Goal: Transaction & Acquisition: Download file/media

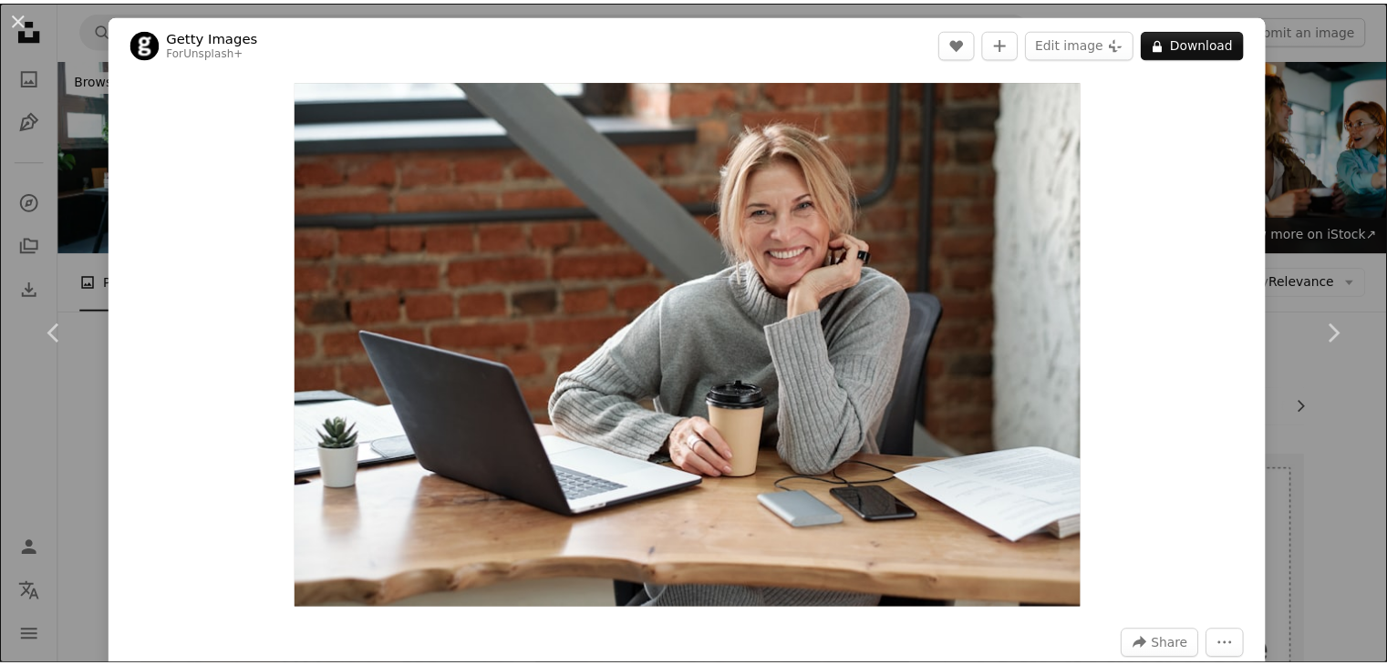
scroll to position [2447, 0]
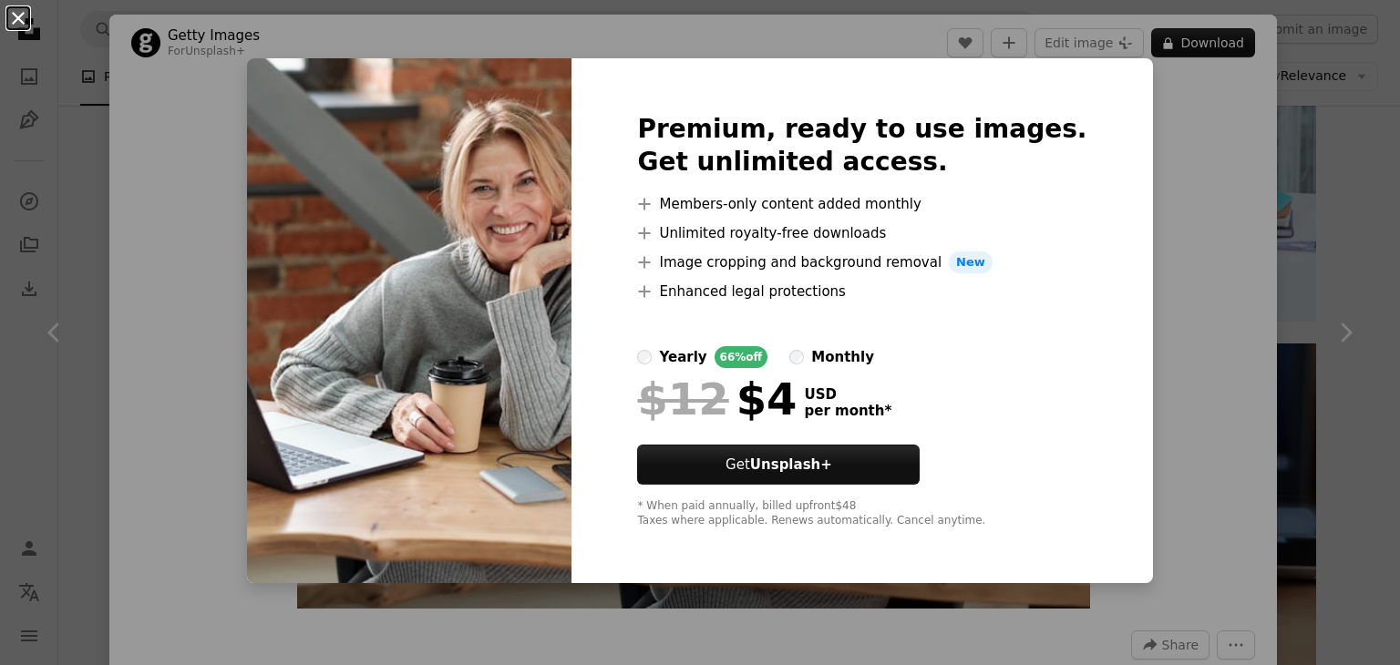
click at [22, 26] on button "An X shape" at bounding box center [18, 18] width 22 height 22
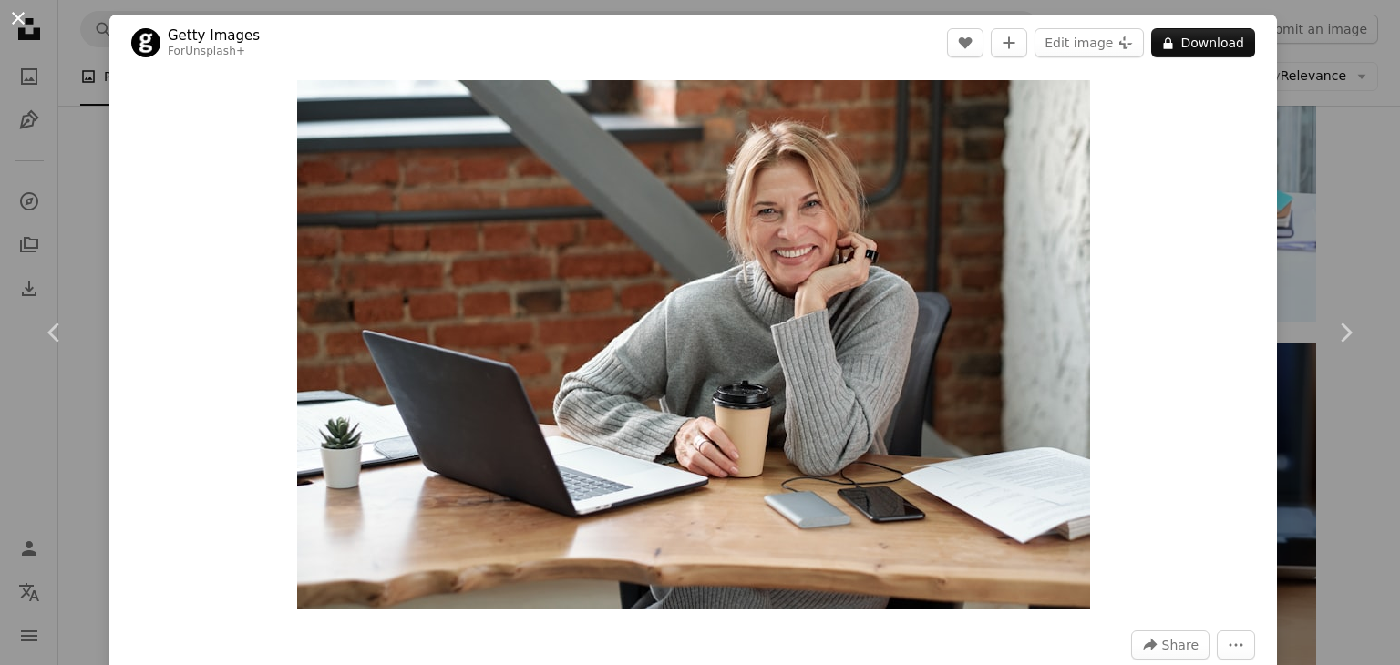
click at [11, 26] on button "An X shape" at bounding box center [18, 18] width 22 height 22
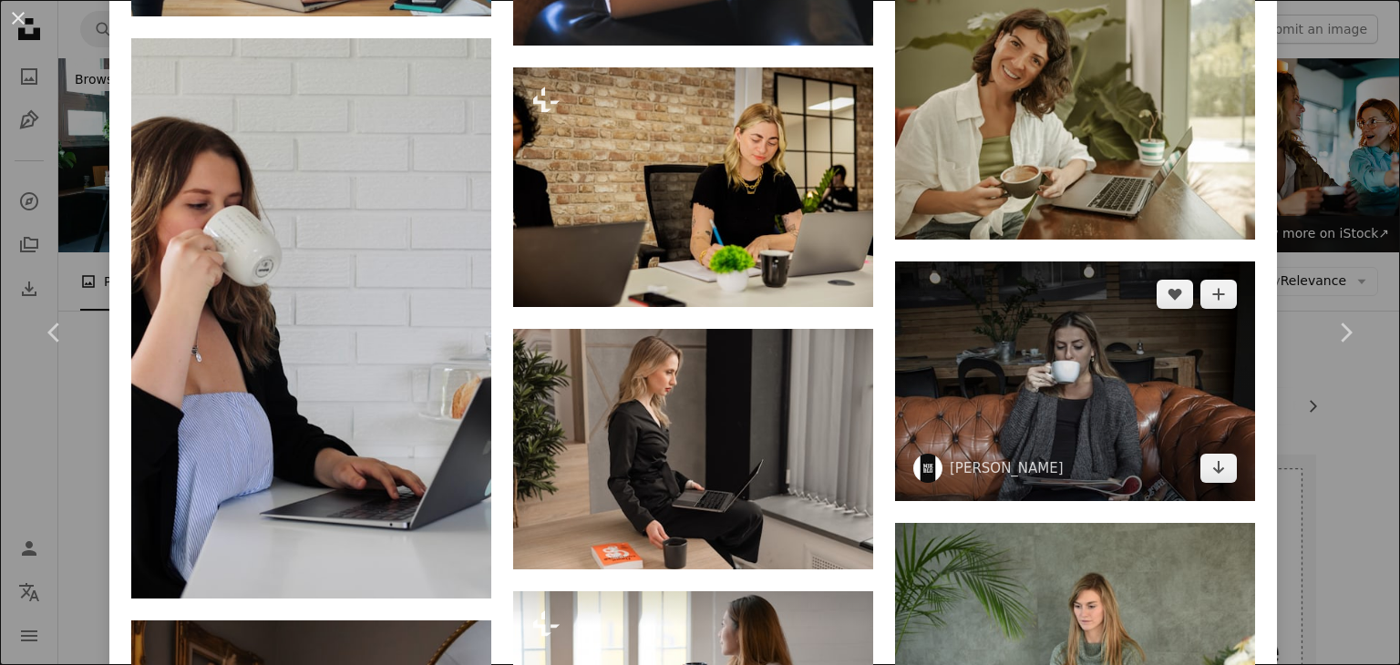
scroll to position [2534, 0]
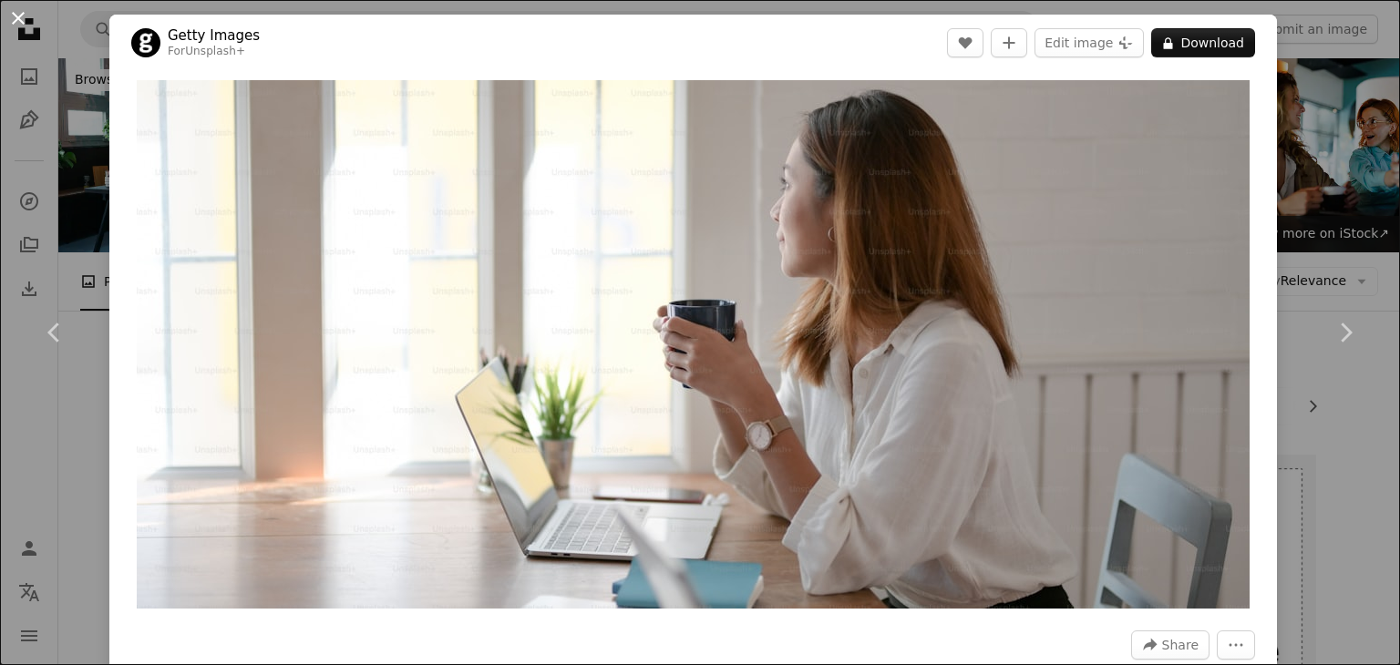
click at [15, 19] on button "An X shape" at bounding box center [18, 18] width 22 height 22
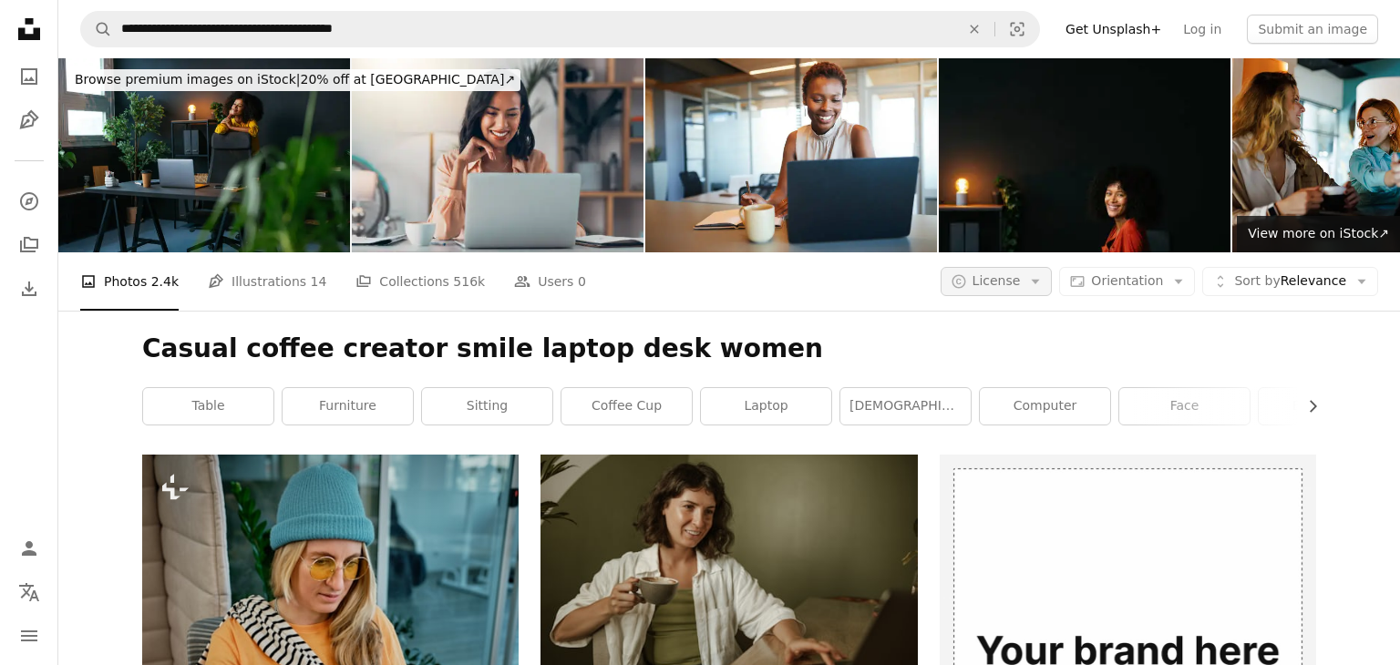
click at [1017, 273] on span "License" at bounding box center [997, 280] width 48 height 15
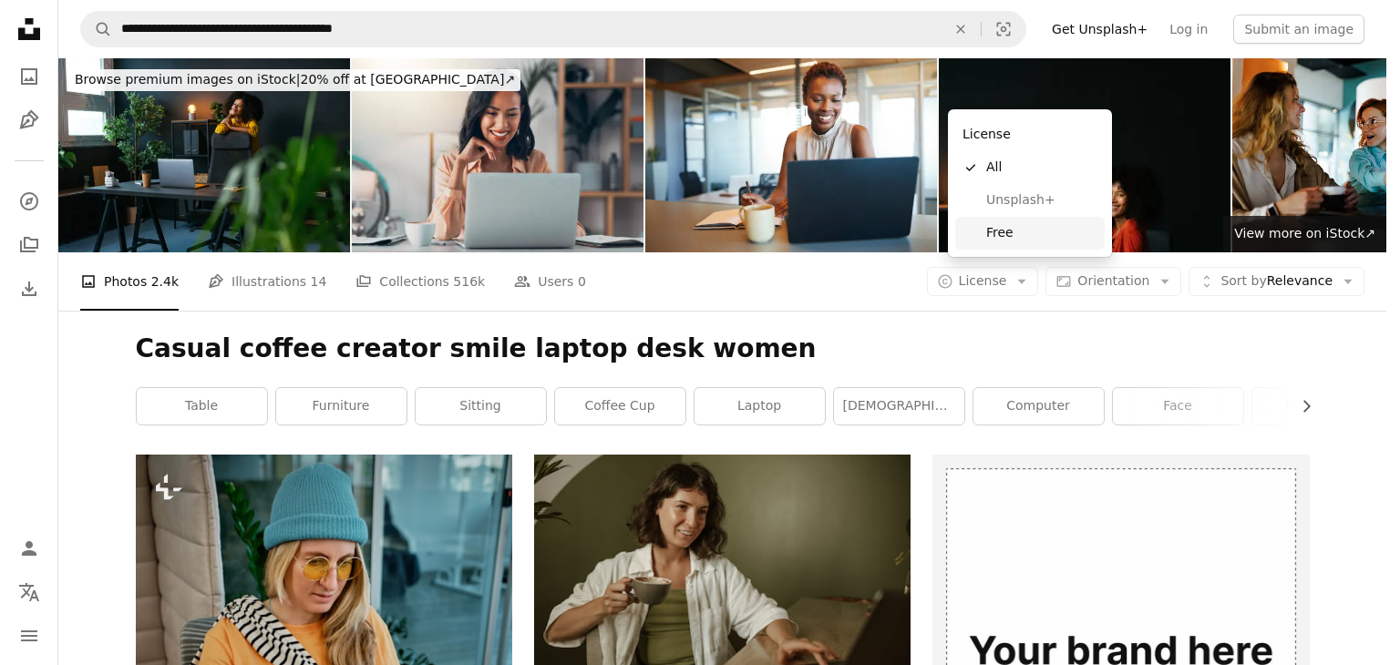
click at [1005, 219] on link "Free" at bounding box center [1030, 233] width 150 height 33
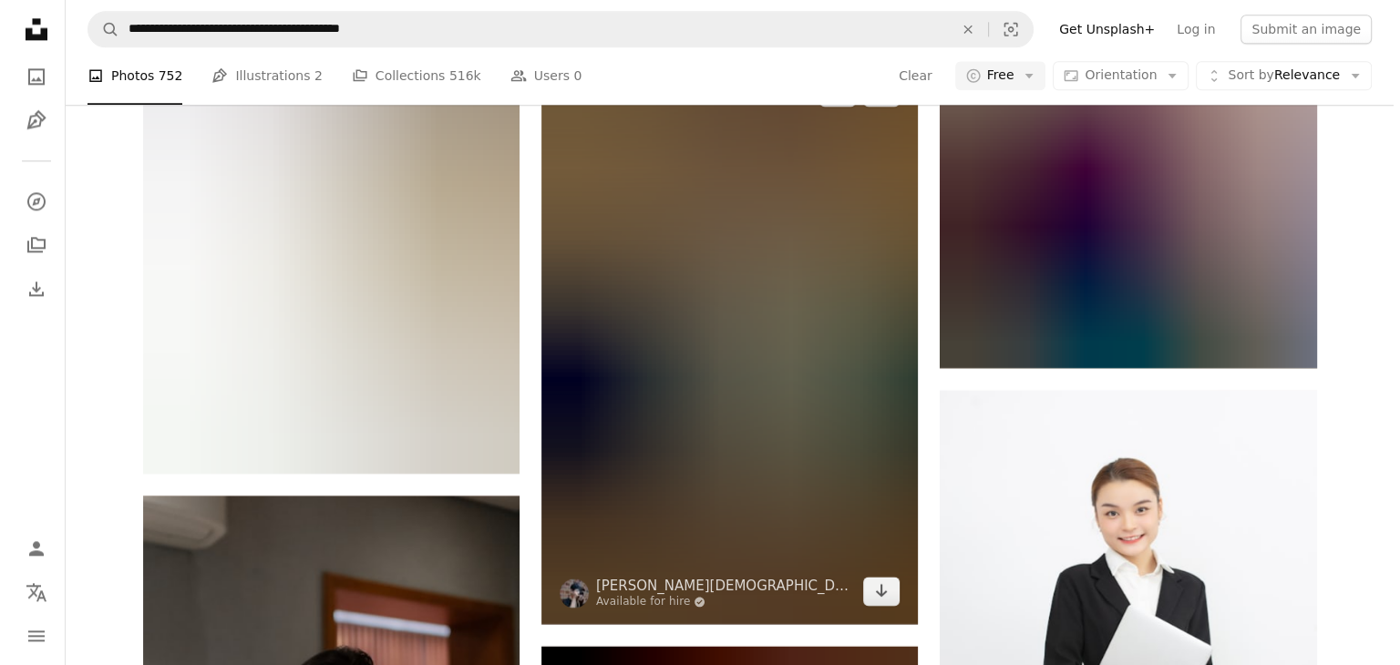
scroll to position [23232, 0]
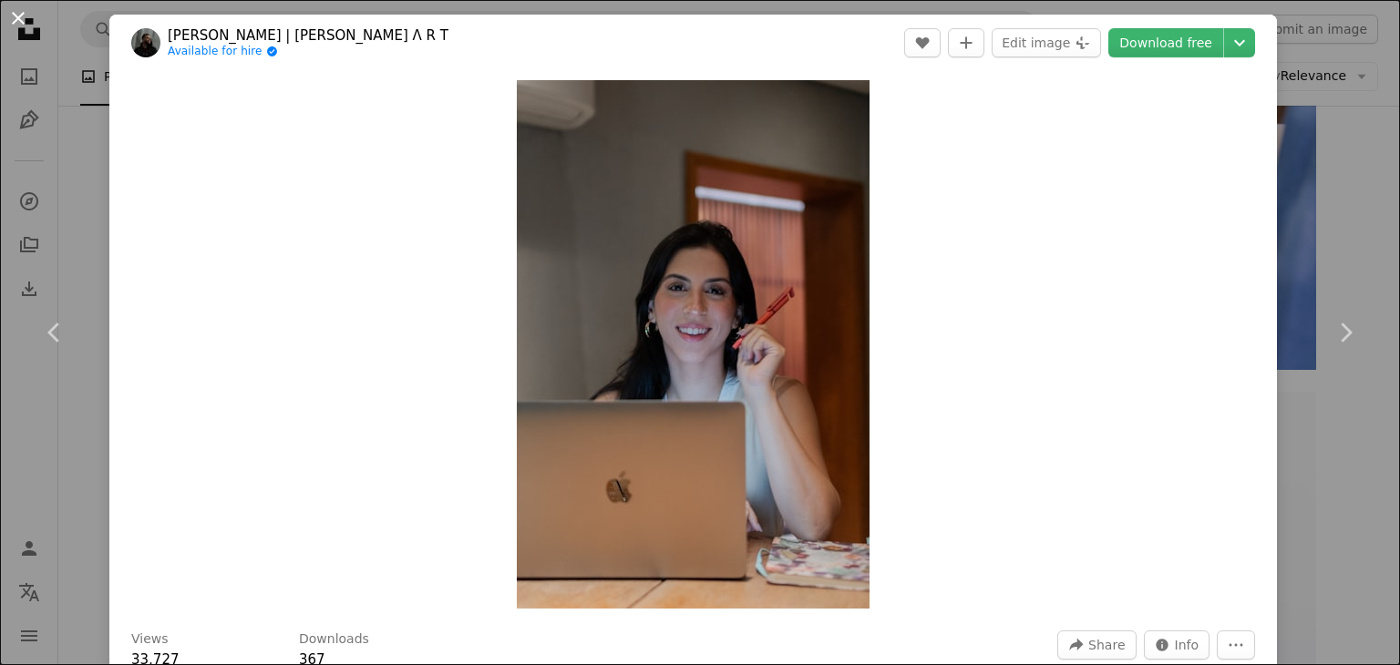
click at [18, 16] on button "An X shape" at bounding box center [18, 18] width 22 height 22
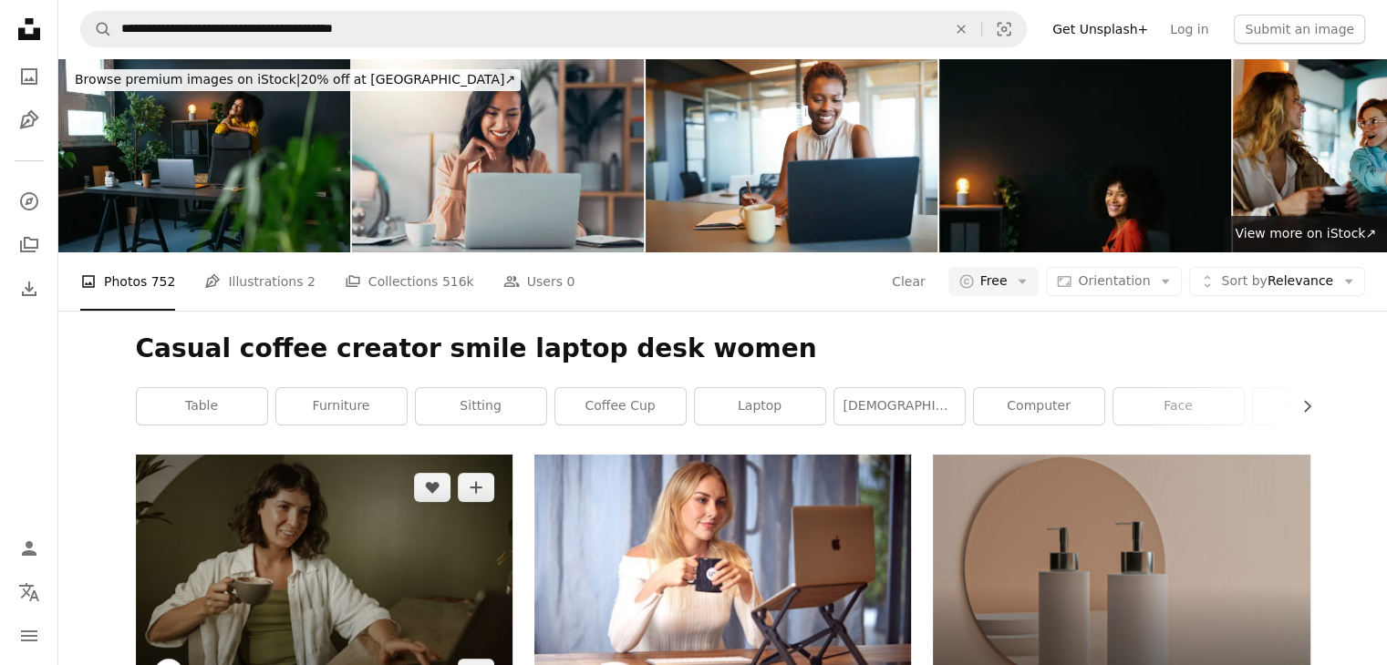
click at [344, 455] on img at bounding box center [324, 580] width 376 height 251
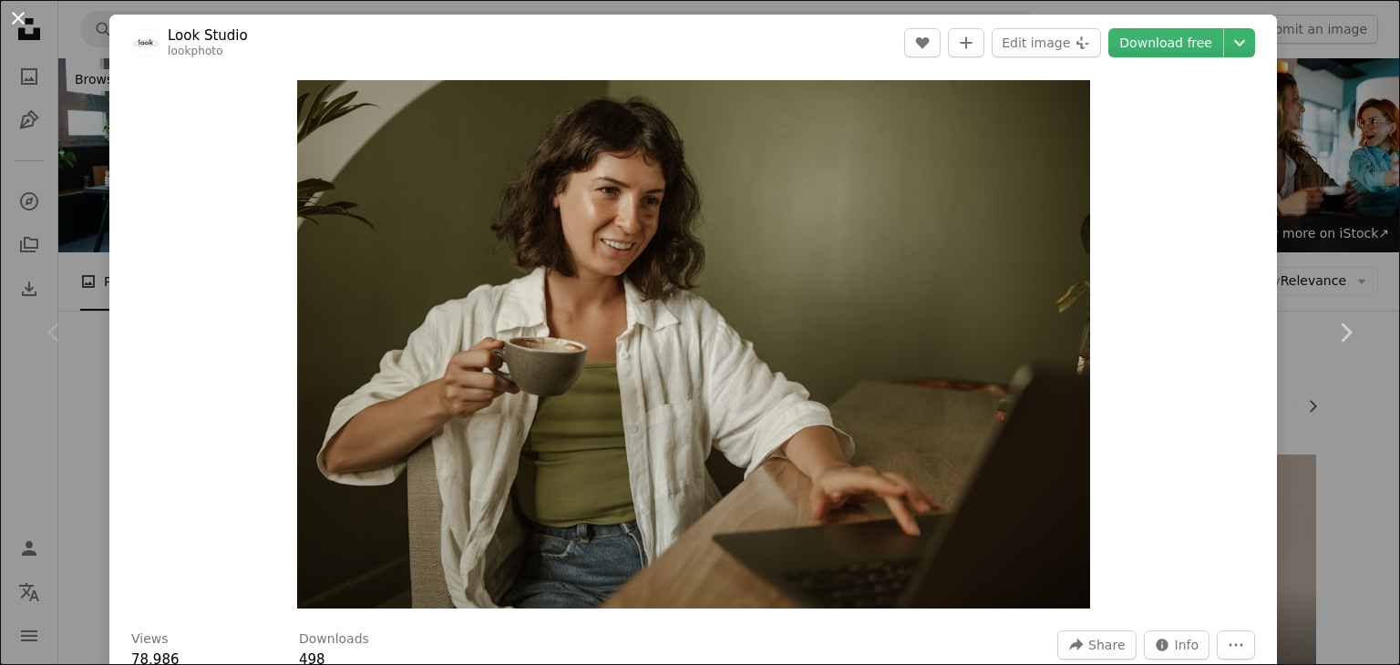
click at [7, 23] on button "An X shape" at bounding box center [18, 18] width 22 height 22
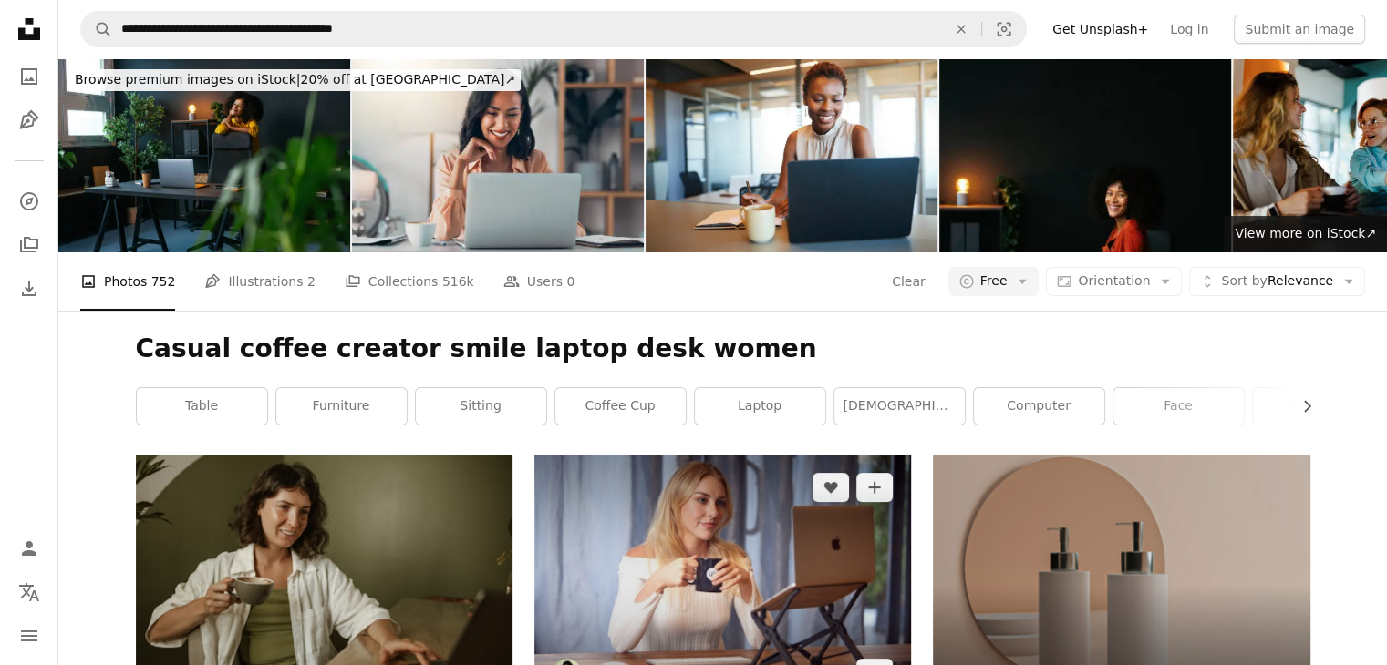
click at [680, 455] on img at bounding box center [722, 580] width 376 height 251
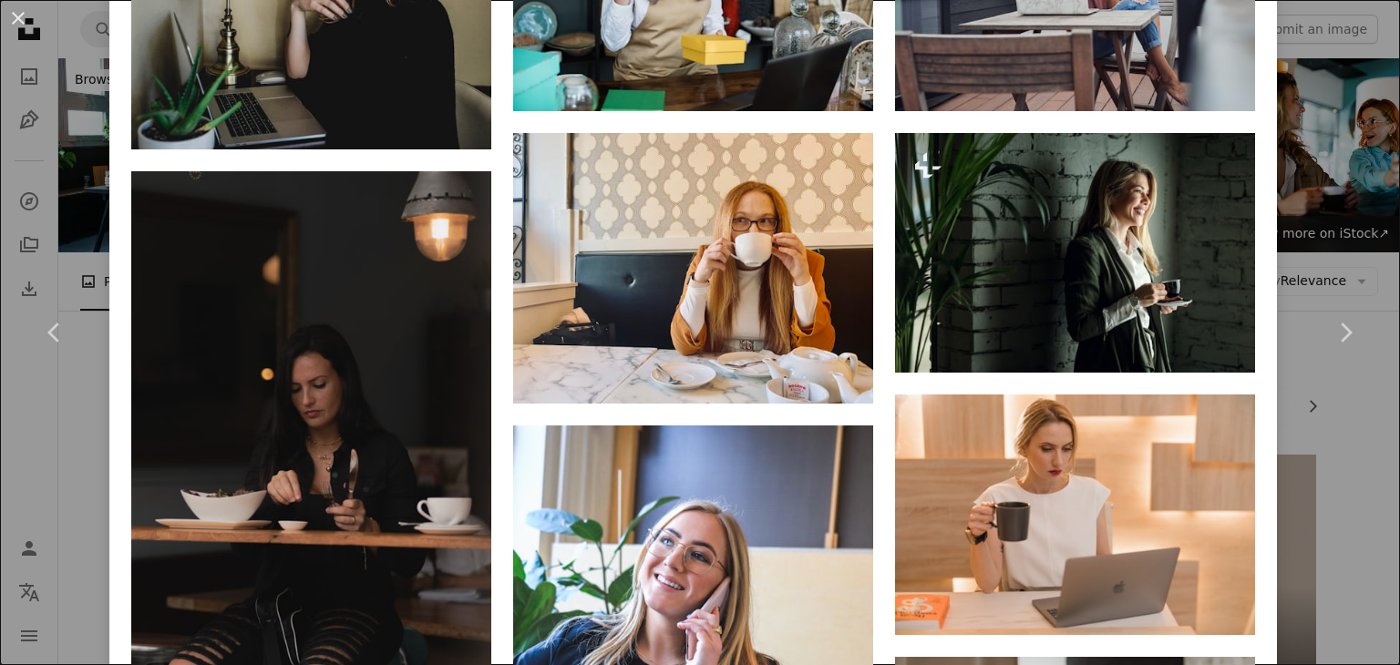
scroll to position [1669, 0]
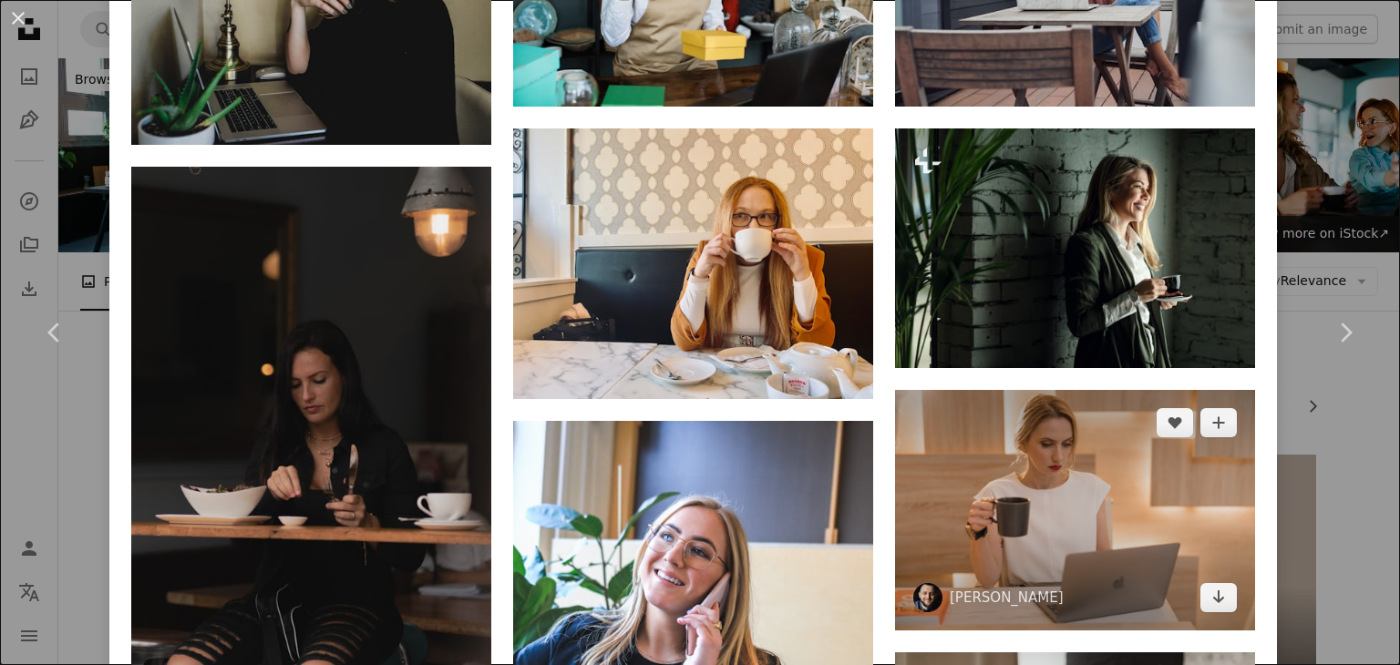
click at [964, 390] on img at bounding box center [1075, 510] width 360 height 240
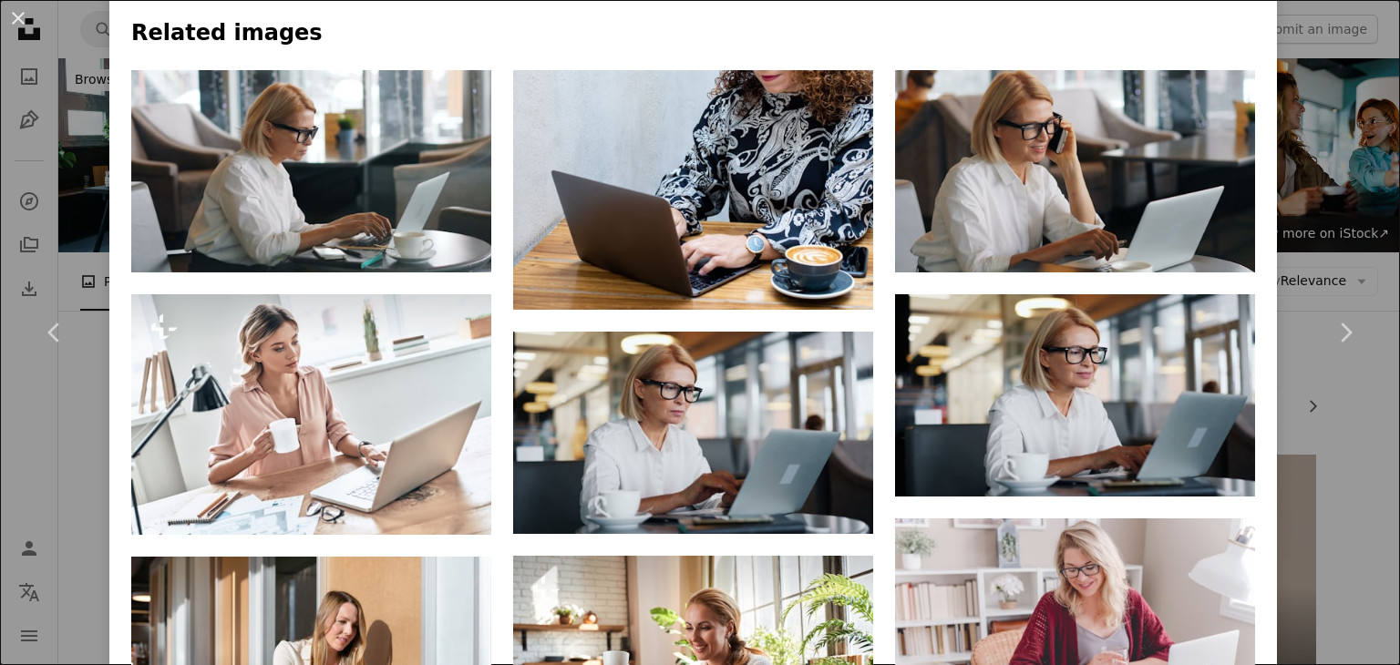
scroll to position [1207, 0]
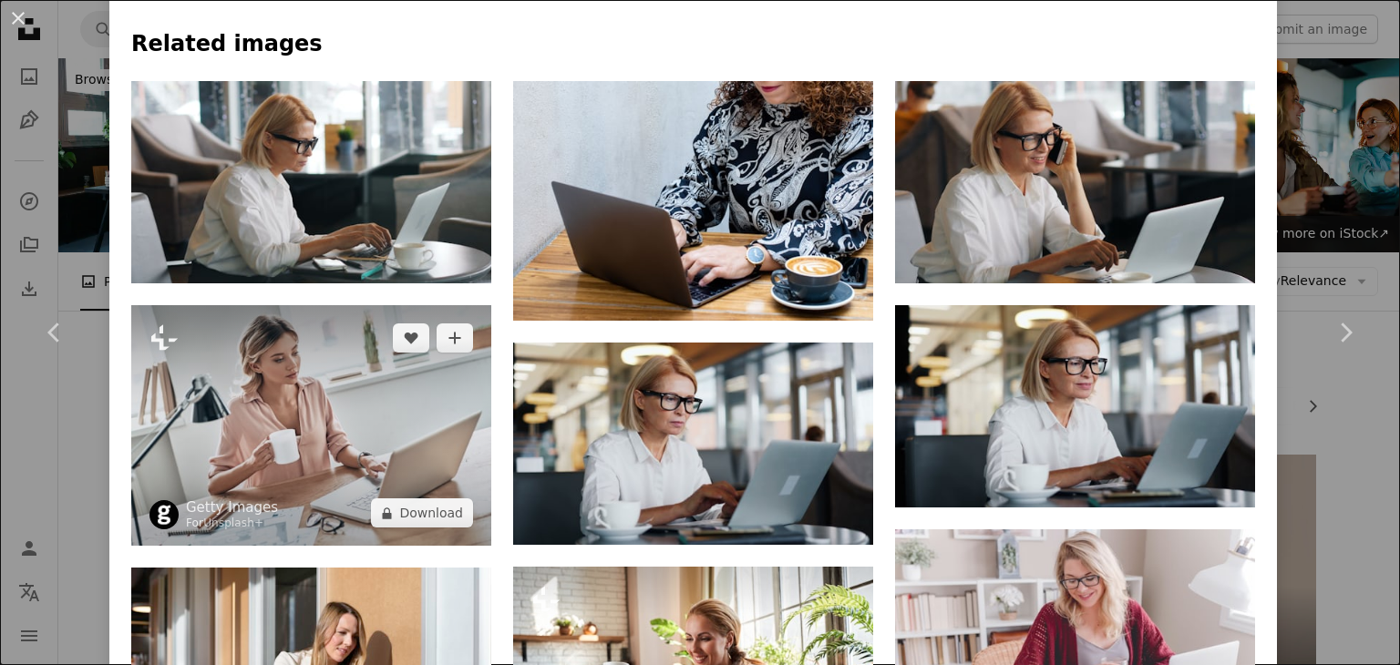
click at [286, 305] on img at bounding box center [311, 425] width 360 height 241
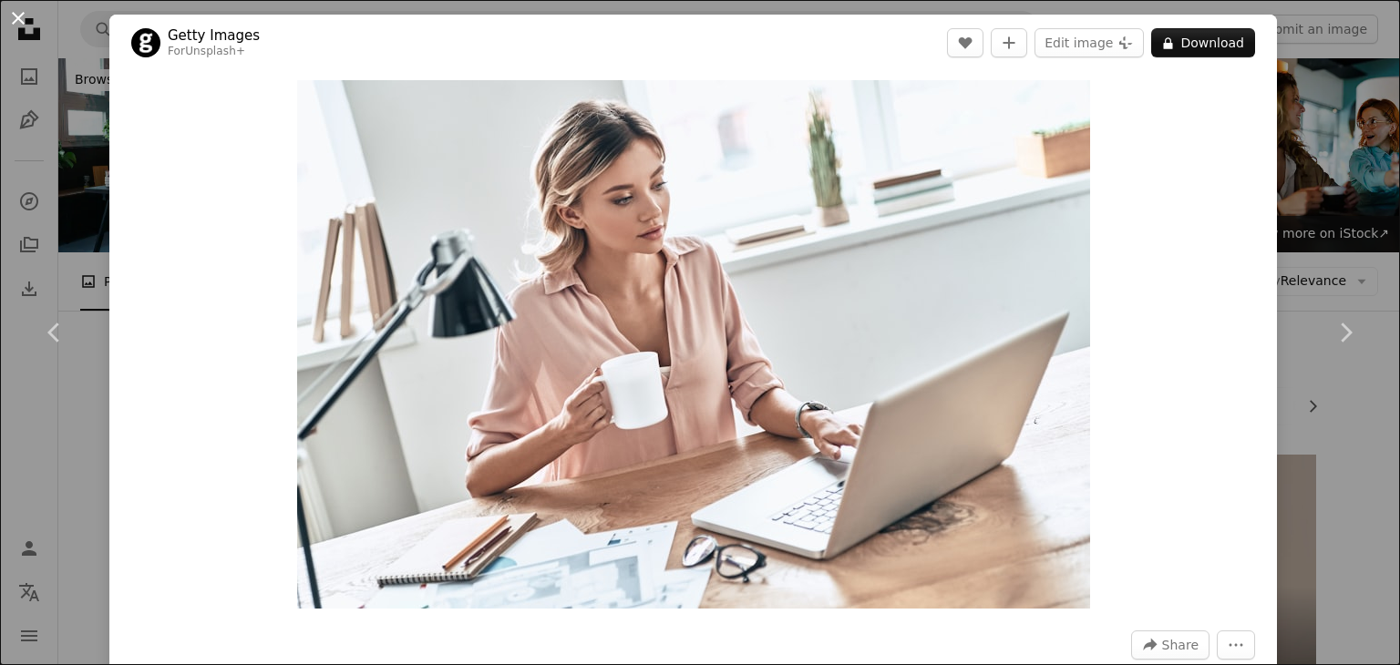
click at [11, 21] on button "An X shape" at bounding box center [18, 18] width 22 height 22
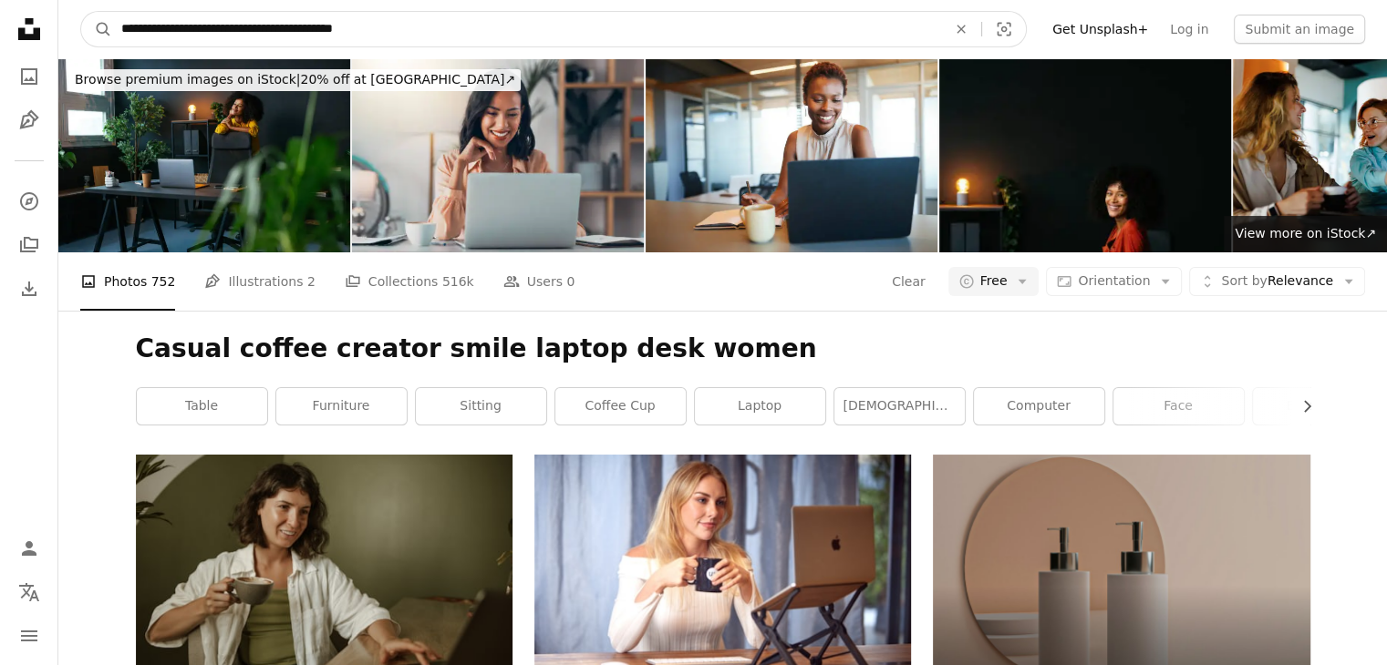
click at [431, 36] on input "**********" at bounding box center [526, 29] width 829 height 35
paste input "**********"
type input "**********"
click at [81, 12] on button "A magnifying glass" at bounding box center [96, 29] width 31 height 35
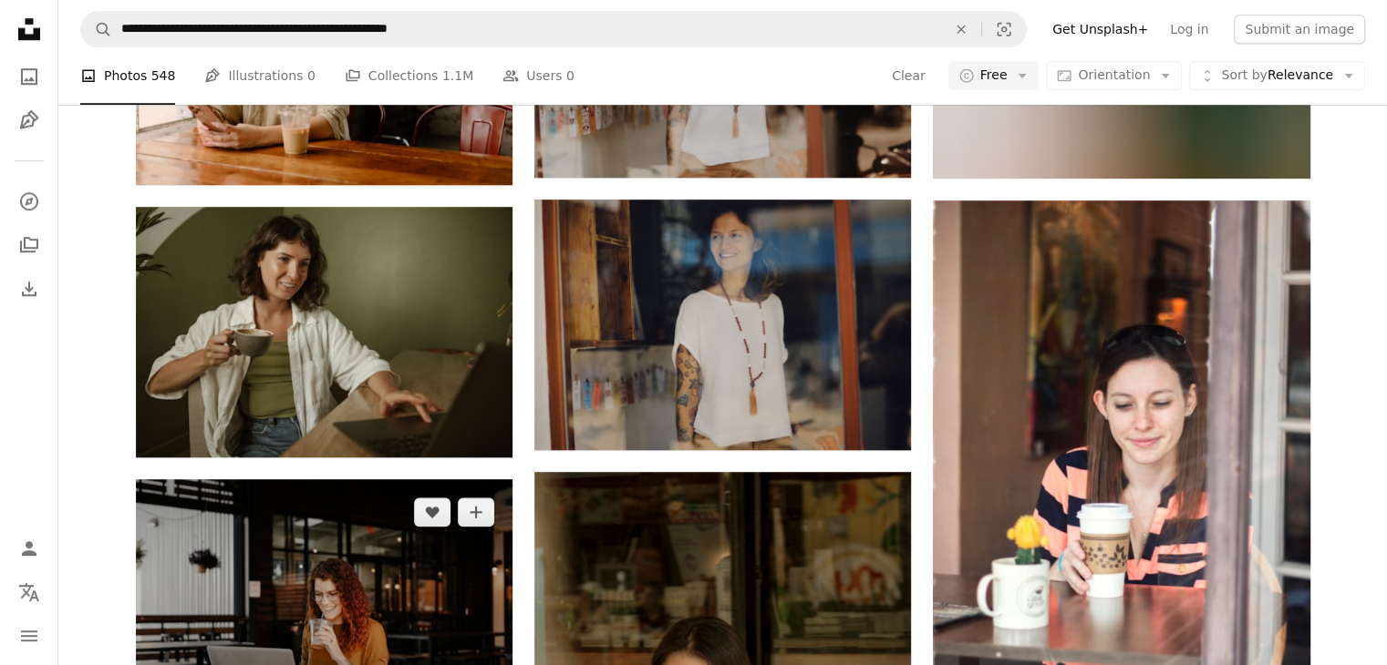
scroll to position [1731, 0]
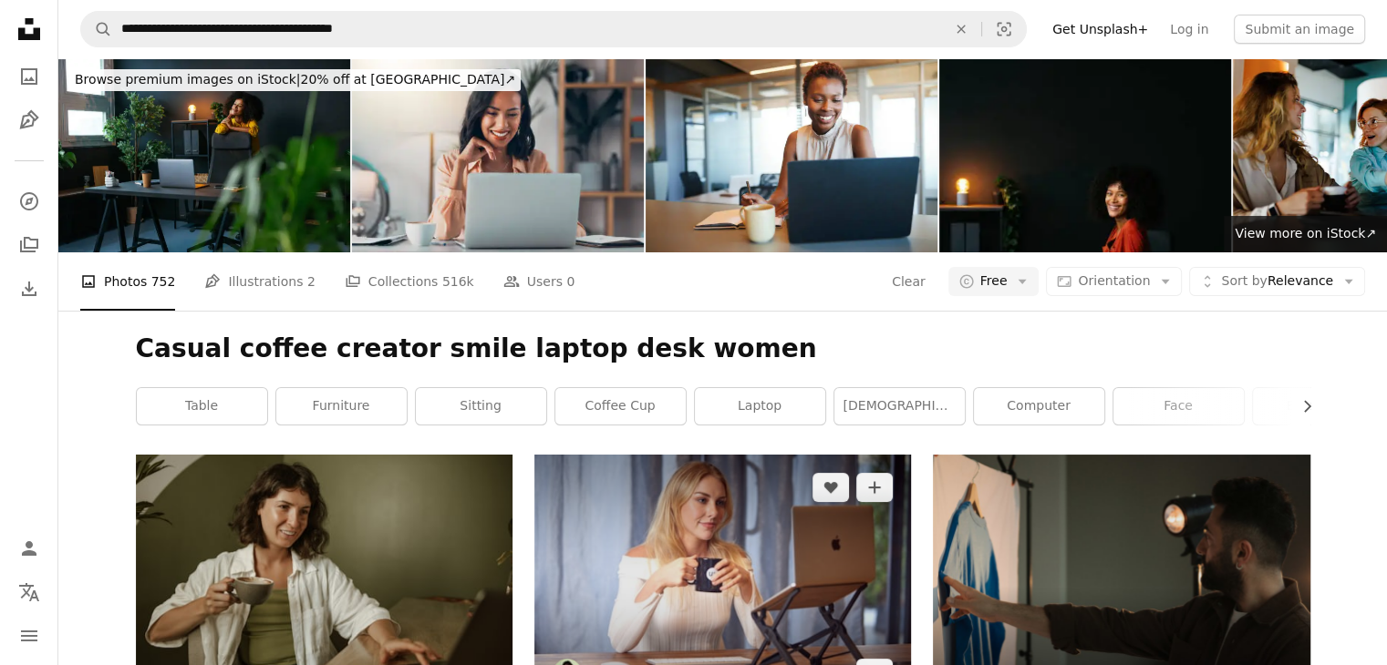
click at [759, 455] on img at bounding box center [722, 580] width 376 height 251
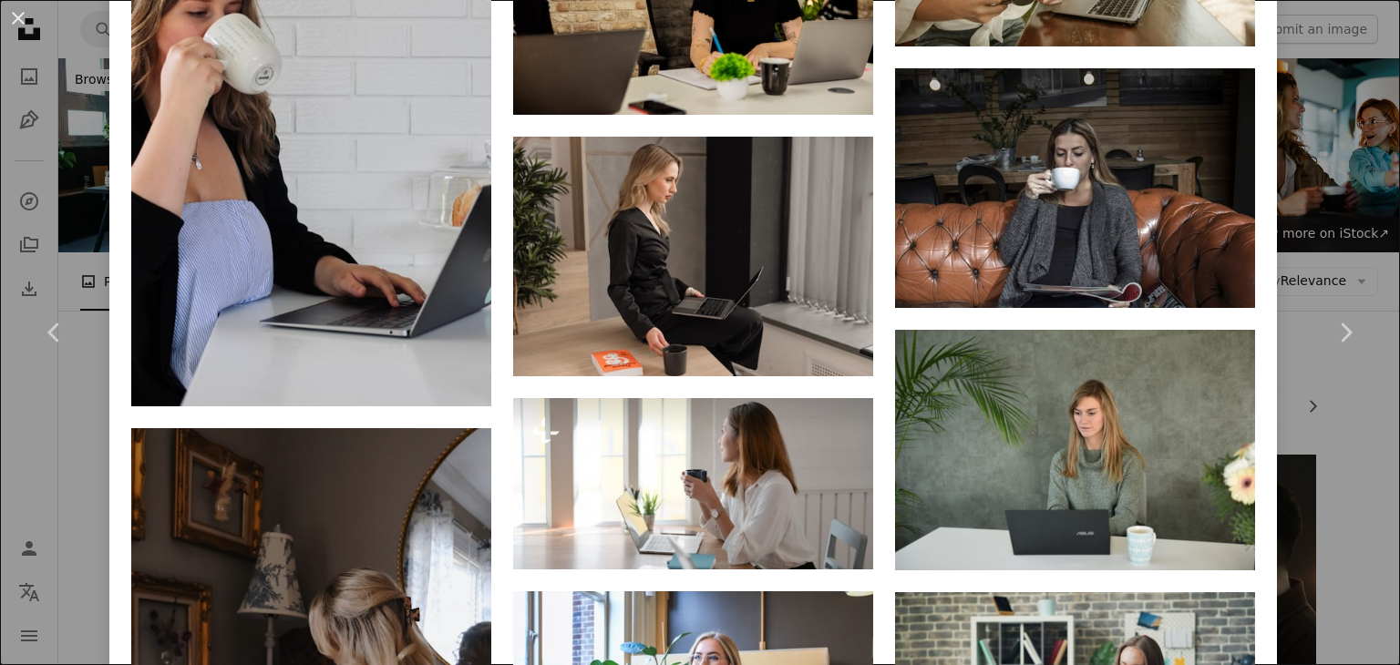
scroll to position [2775, 0]
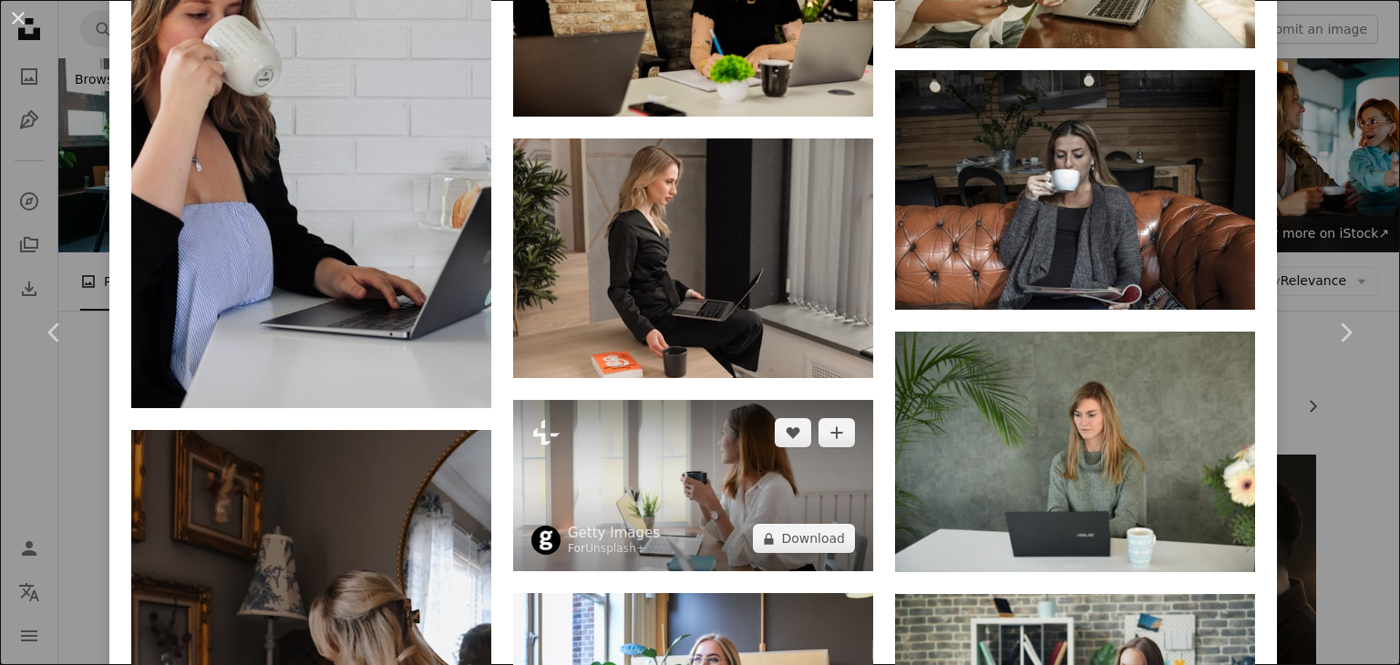
click at [703, 400] on img at bounding box center [693, 485] width 360 height 171
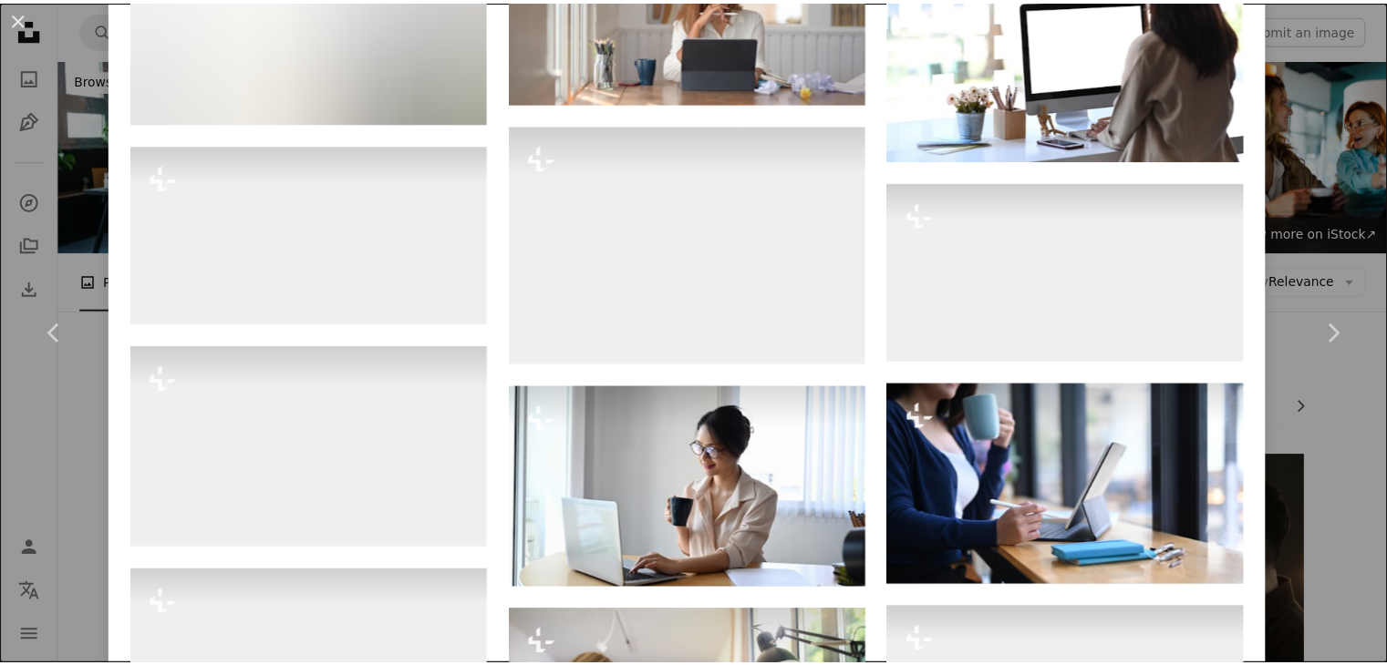
scroll to position [1315, 0]
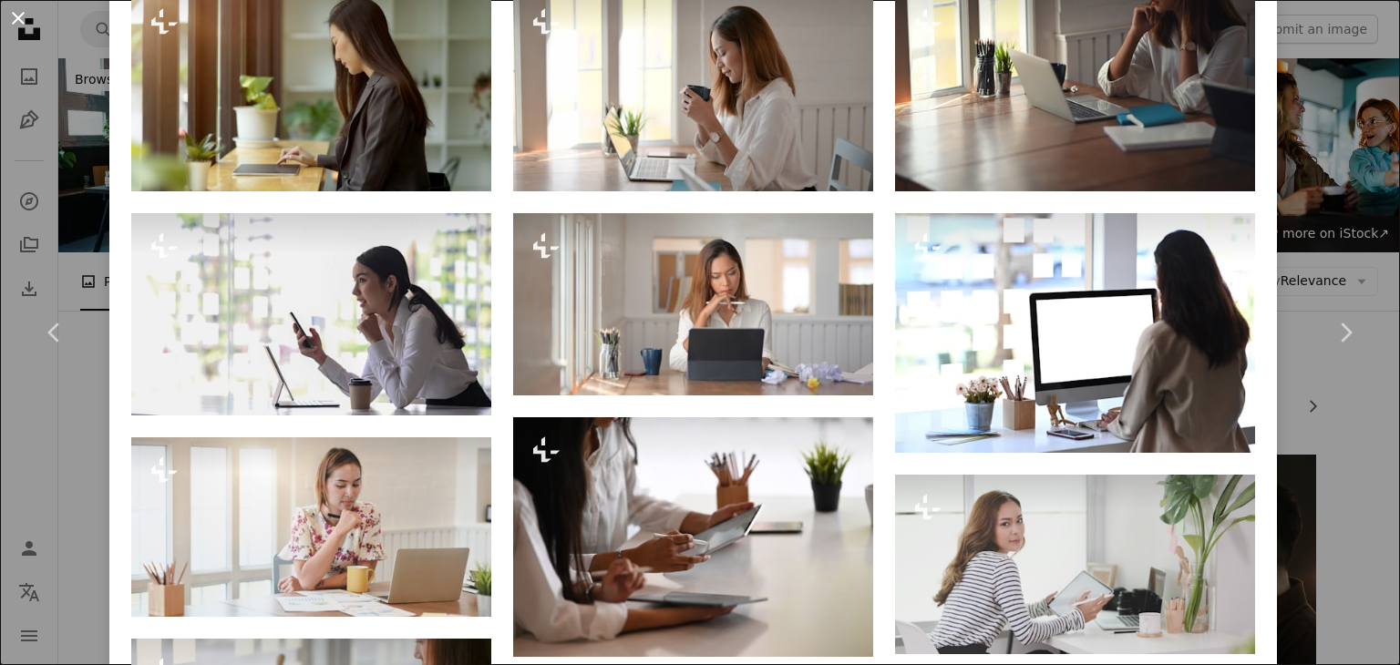
click at [19, 27] on button "An X shape" at bounding box center [18, 18] width 22 height 22
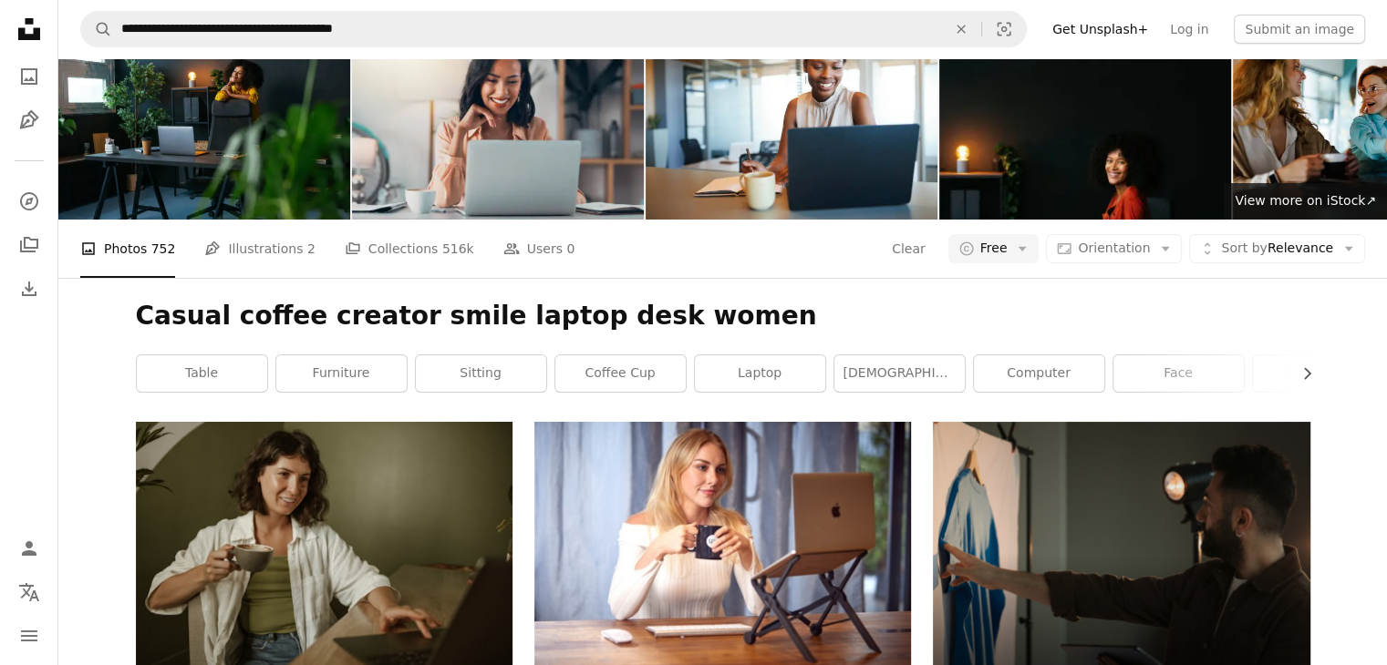
scroll to position [36, 0]
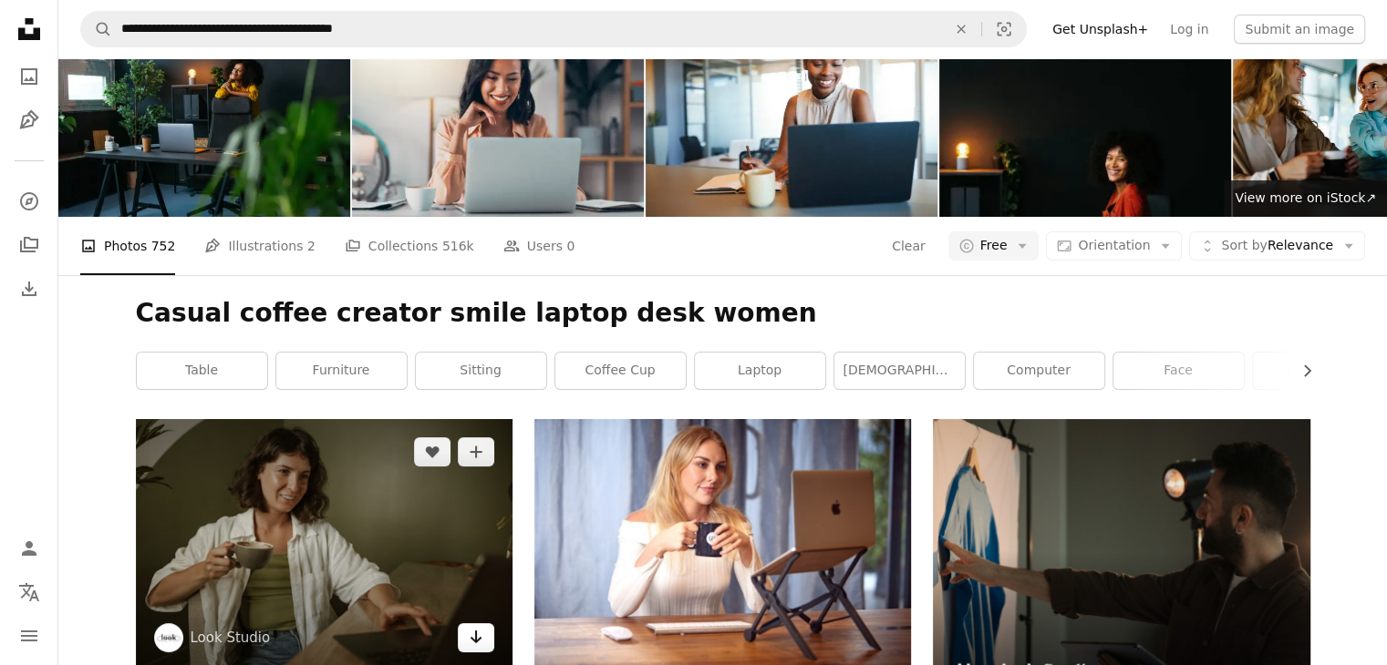
click at [472, 624] on link "Arrow pointing down" at bounding box center [476, 638] width 36 height 29
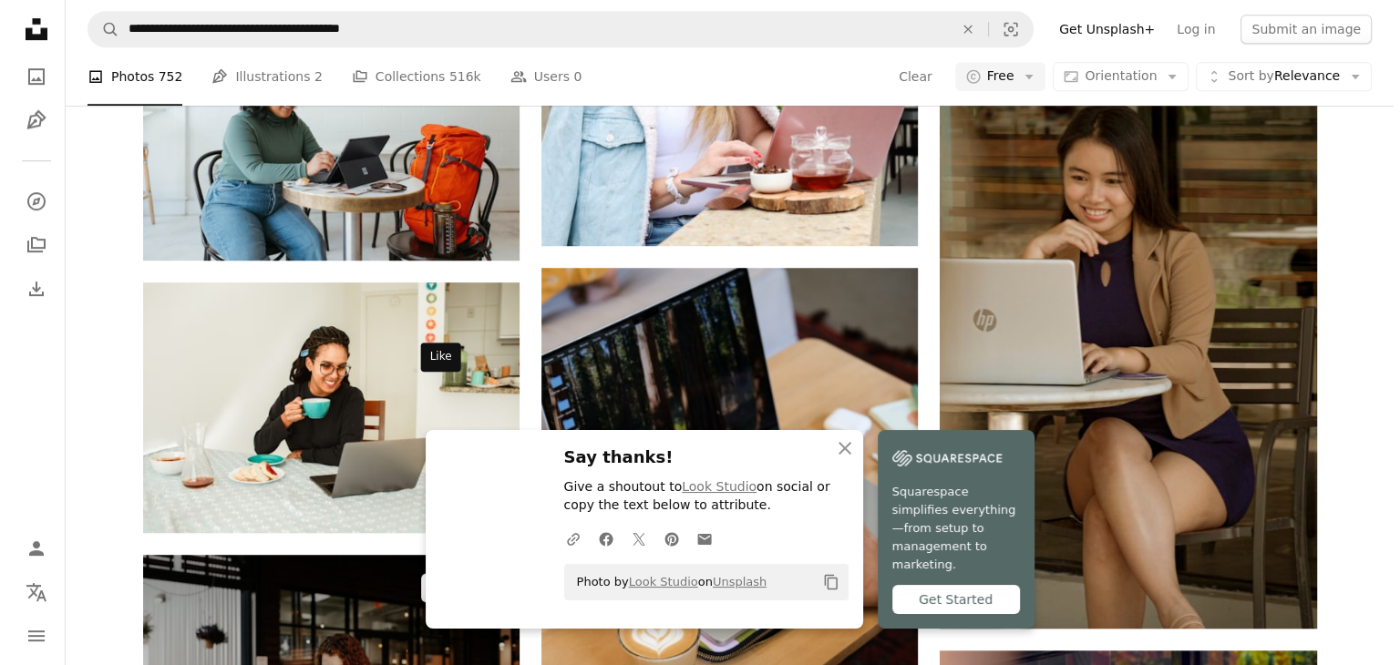
scroll to position [1006, 0]
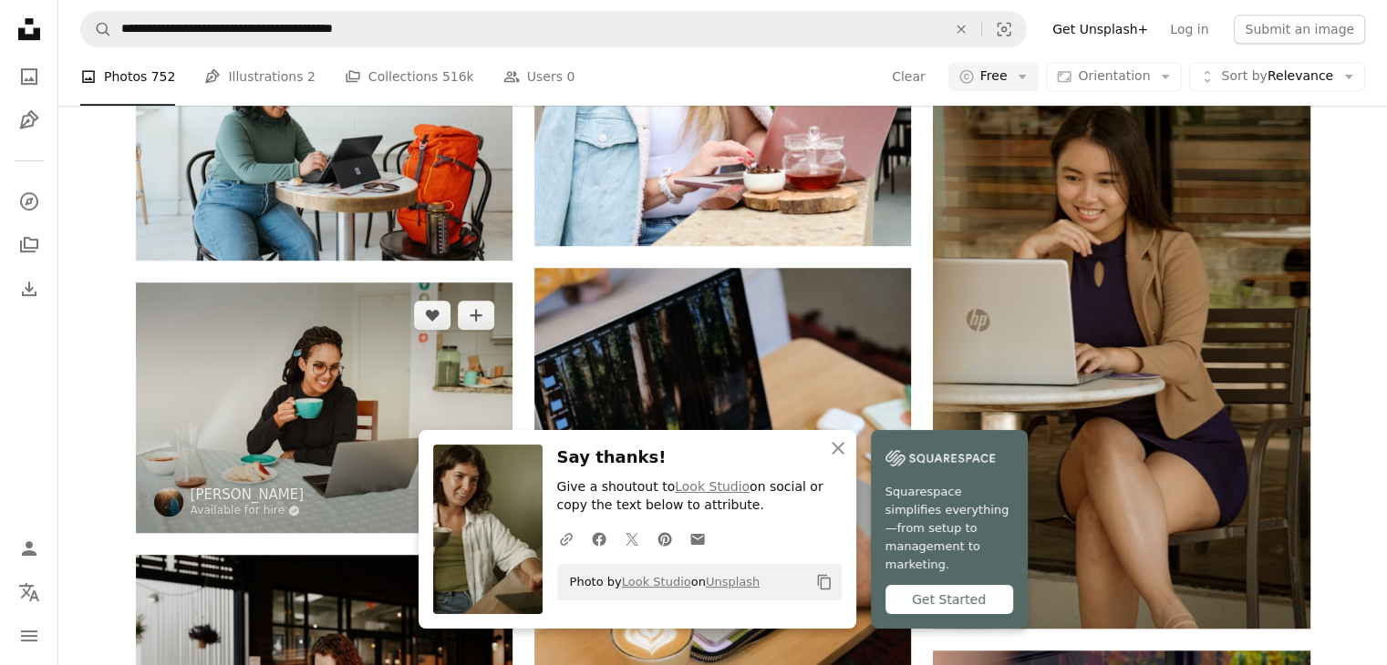
click at [299, 283] on img at bounding box center [324, 408] width 376 height 251
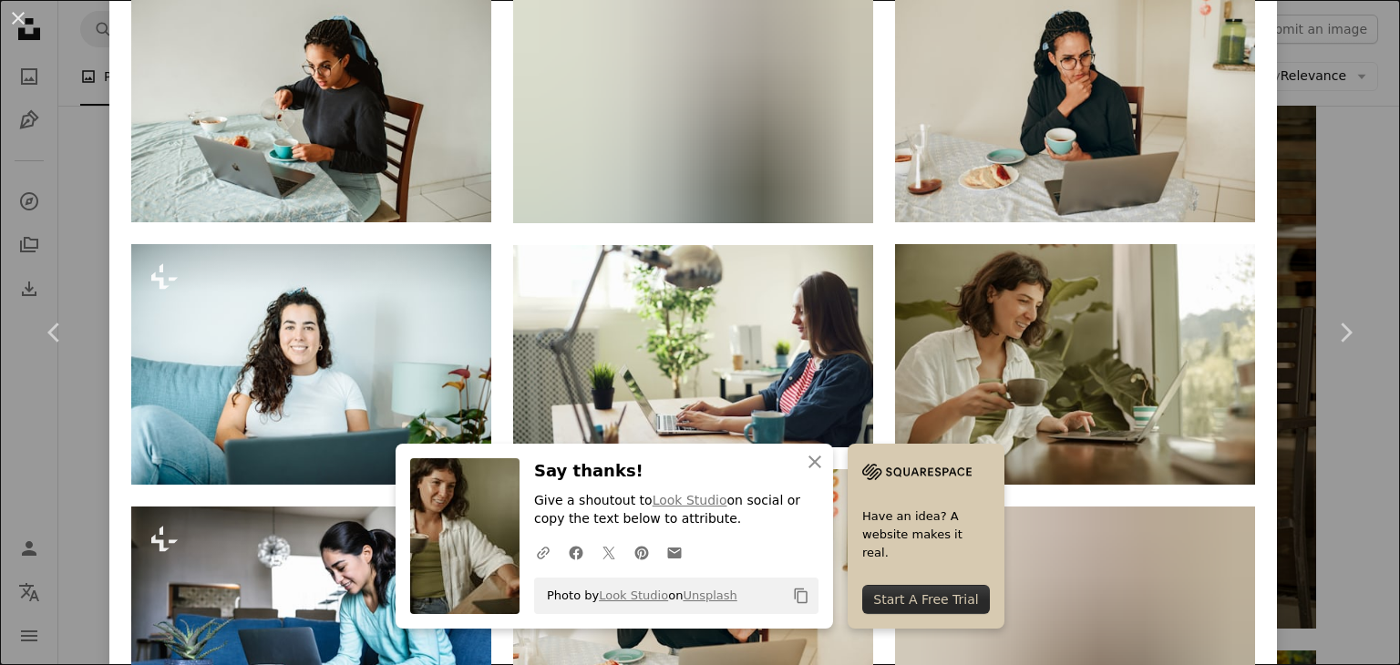
scroll to position [1408, 0]
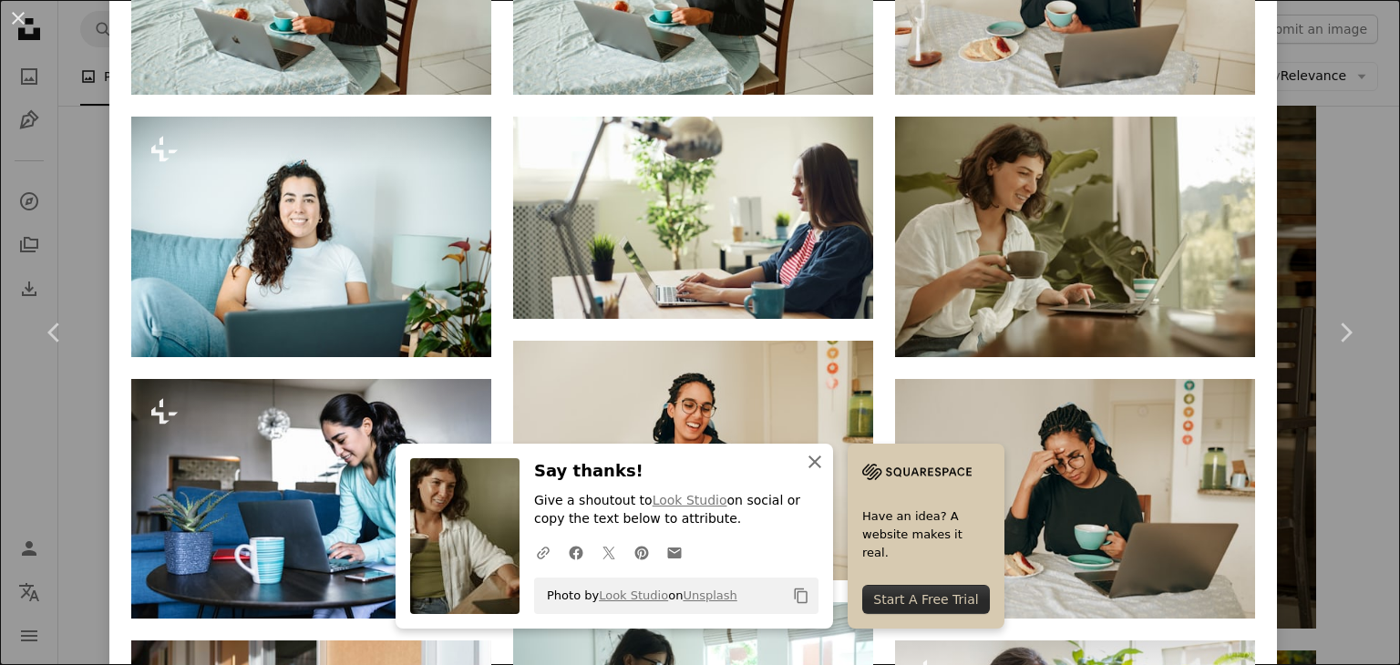
click at [833, 465] on button "An X shape Close" at bounding box center [815, 462] width 36 height 36
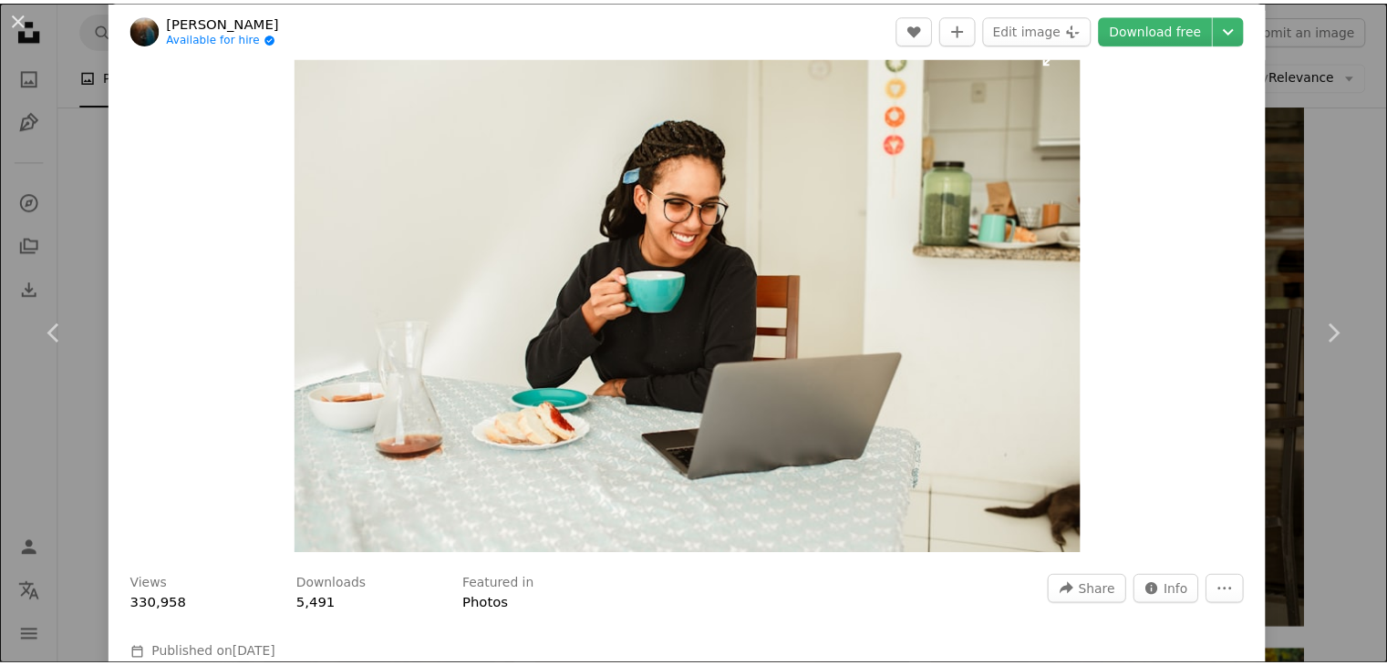
scroll to position [0, 0]
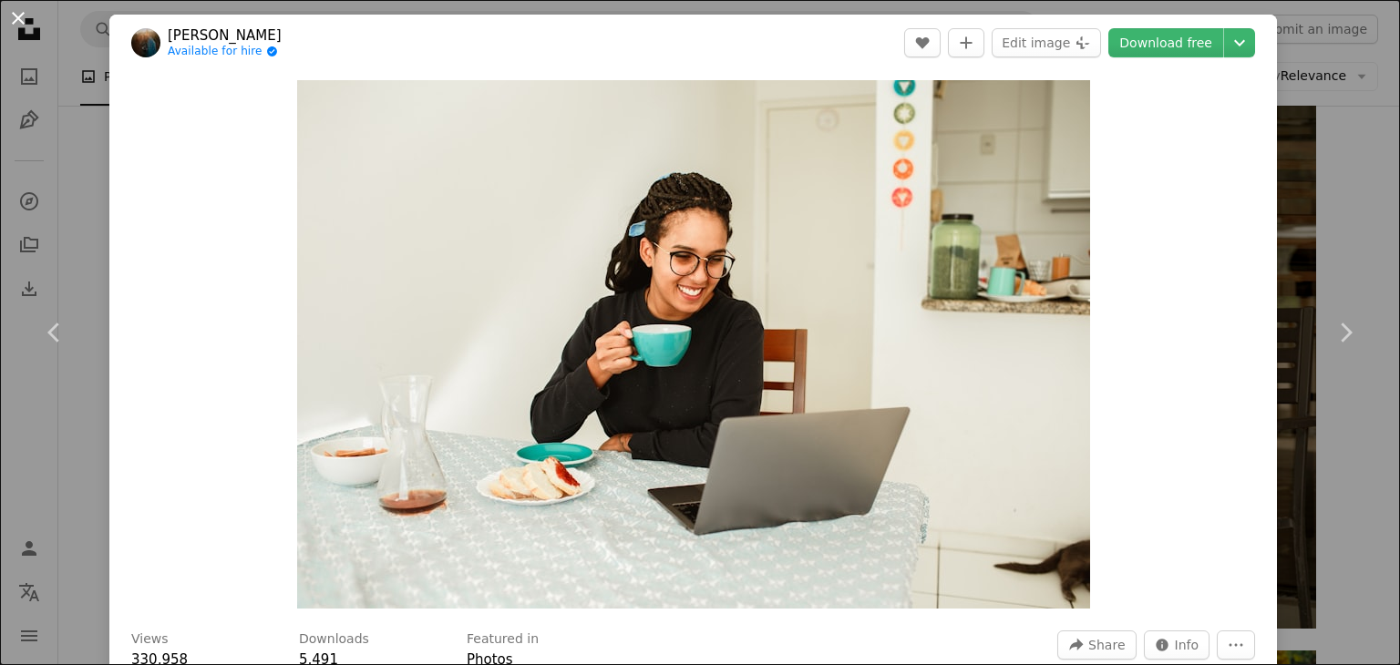
click at [14, 10] on button "An X shape" at bounding box center [18, 18] width 22 height 22
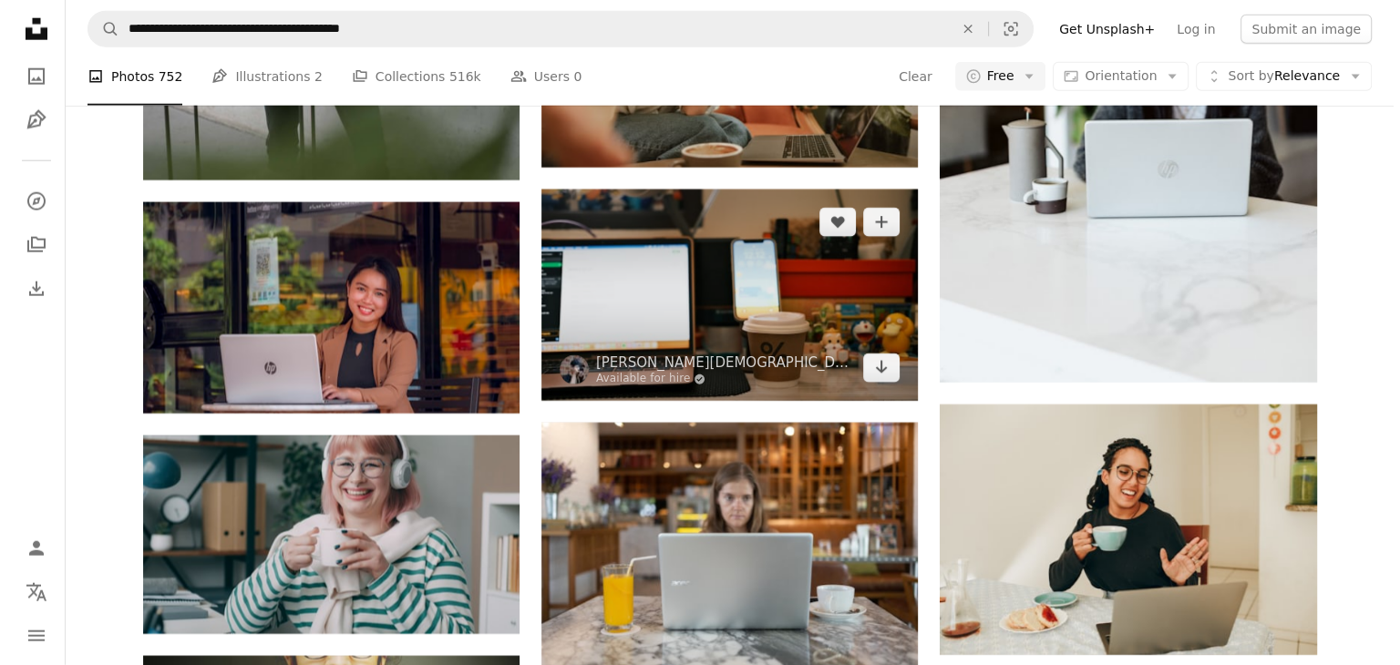
scroll to position [4777, 0]
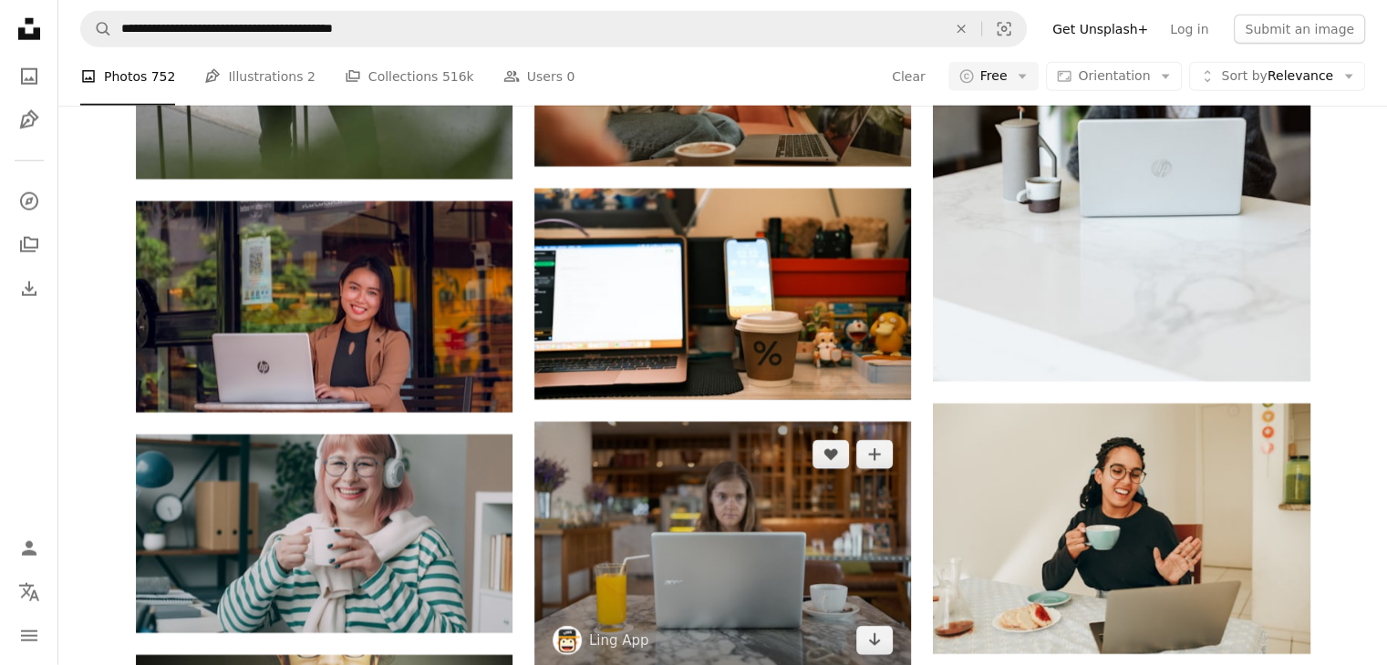
click at [799, 422] on img at bounding box center [722, 547] width 376 height 251
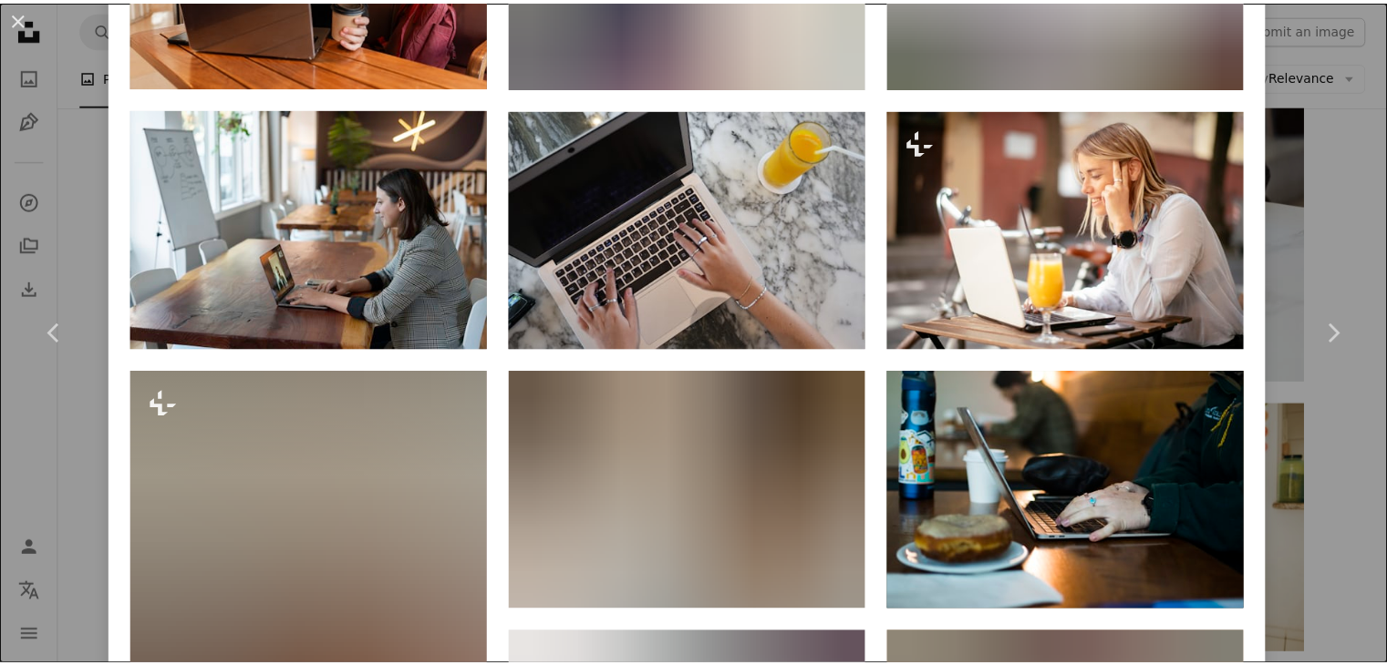
scroll to position [1723, 0]
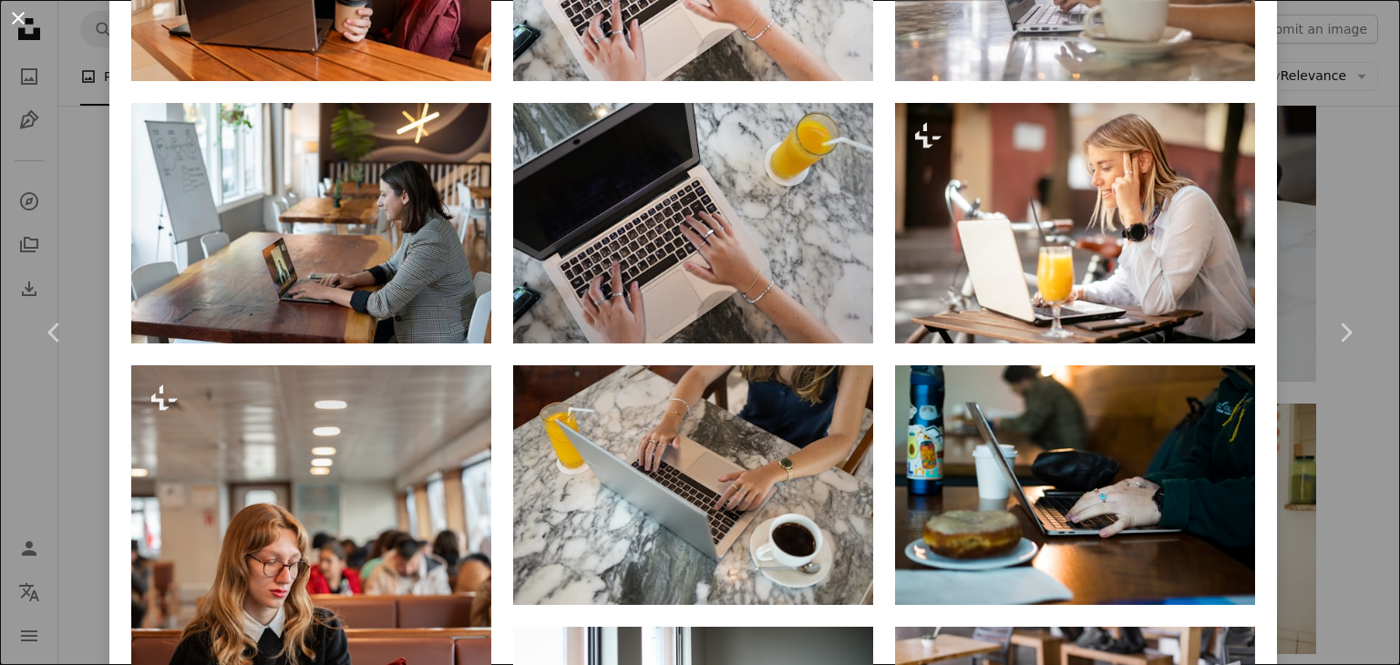
click at [22, 17] on button "An X shape" at bounding box center [18, 18] width 22 height 22
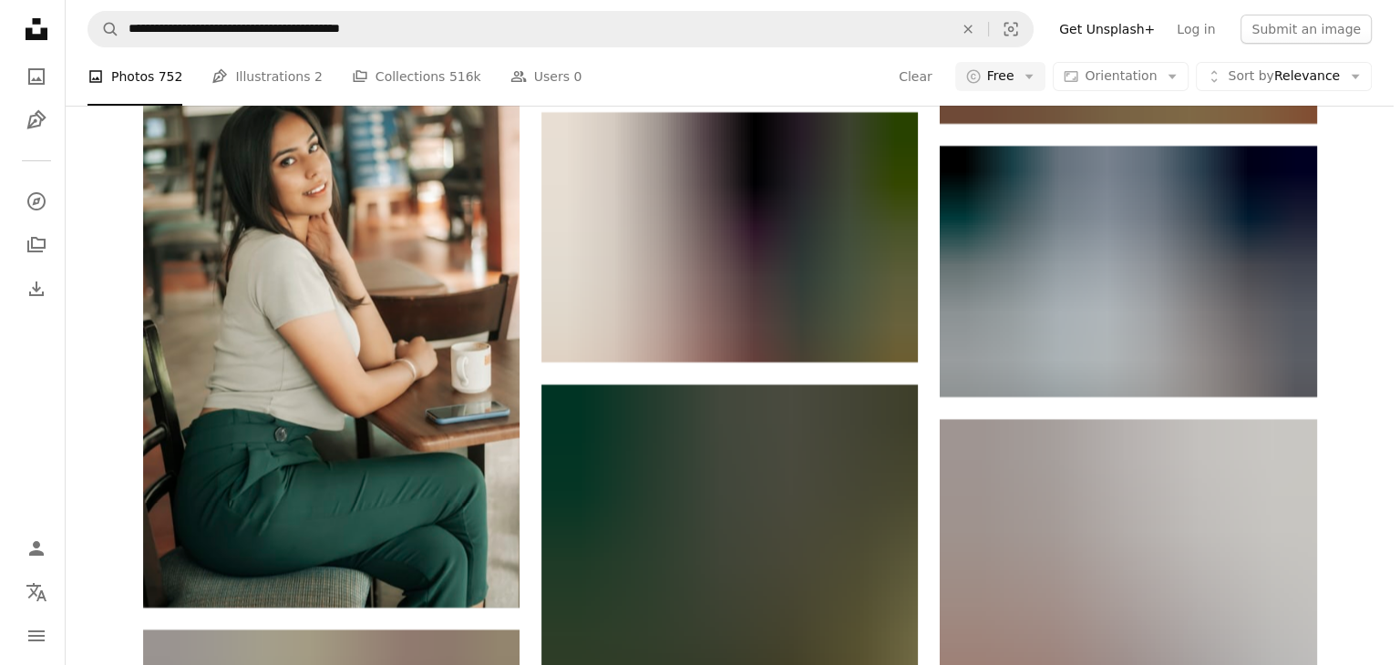
scroll to position [6885, 0]
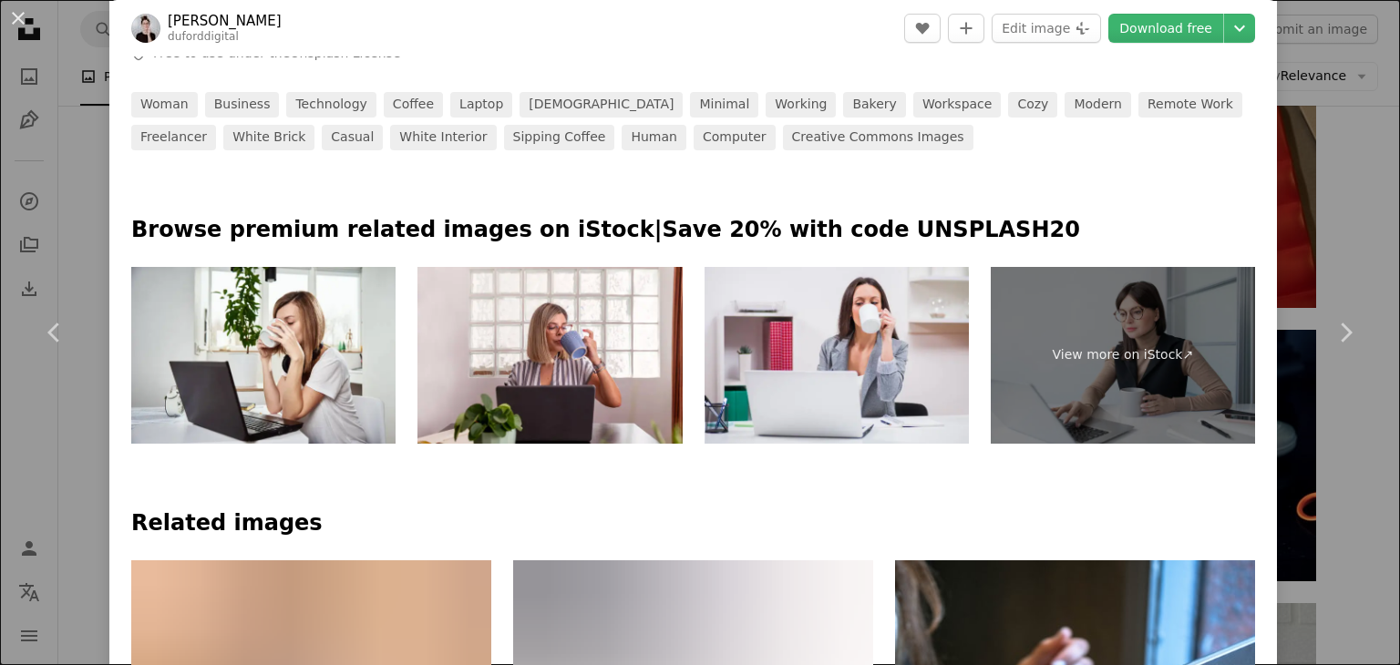
scroll to position [766, 0]
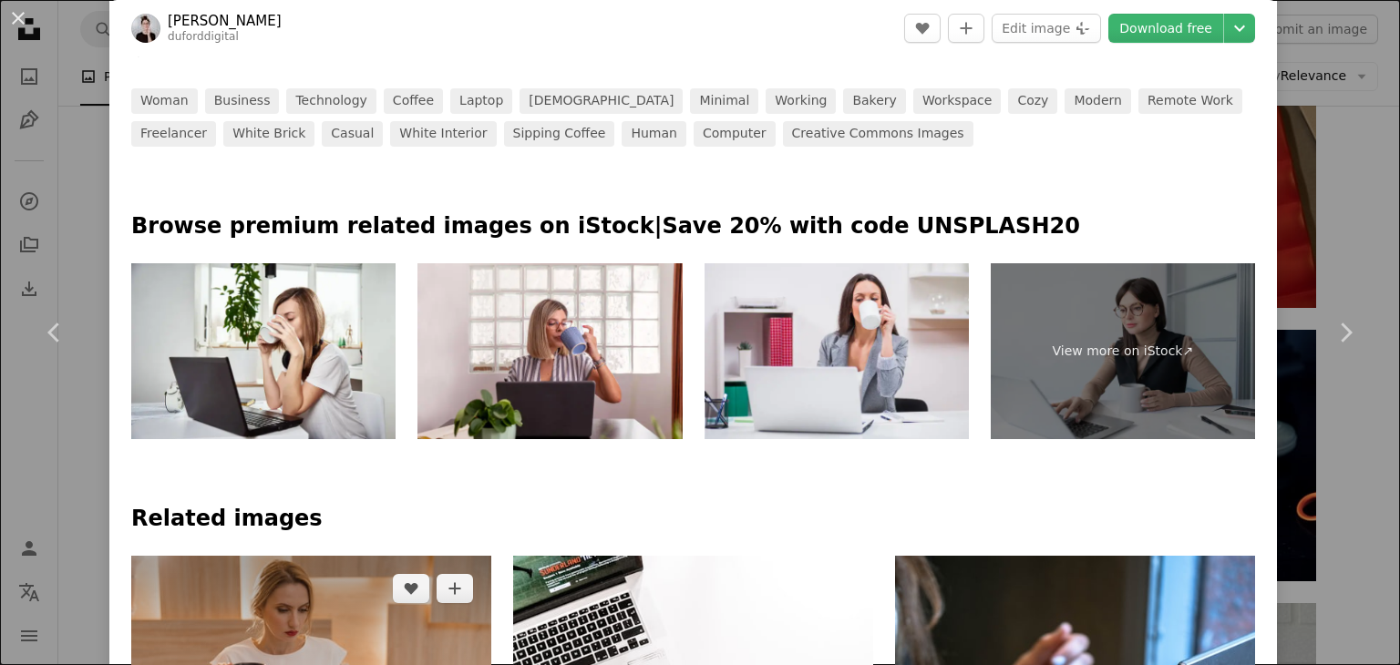
click at [375, 556] on img at bounding box center [311, 676] width 360 height 240
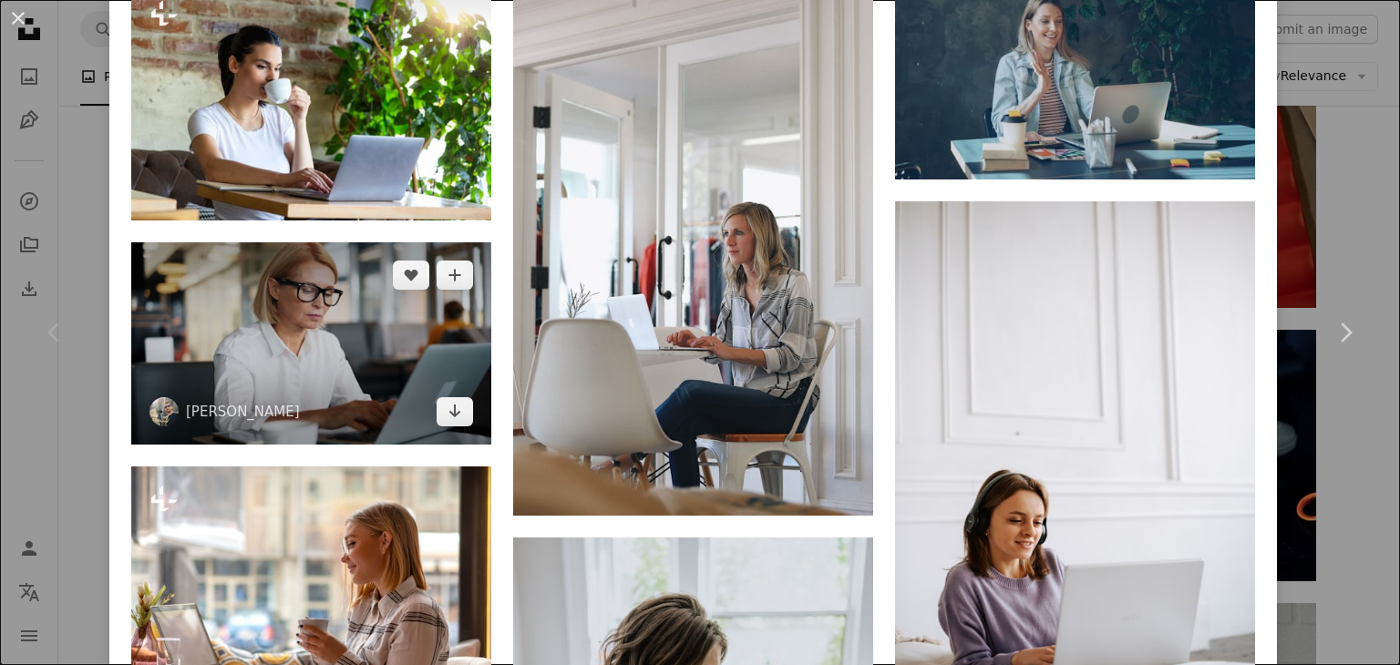
scroll to position [2188, 0]
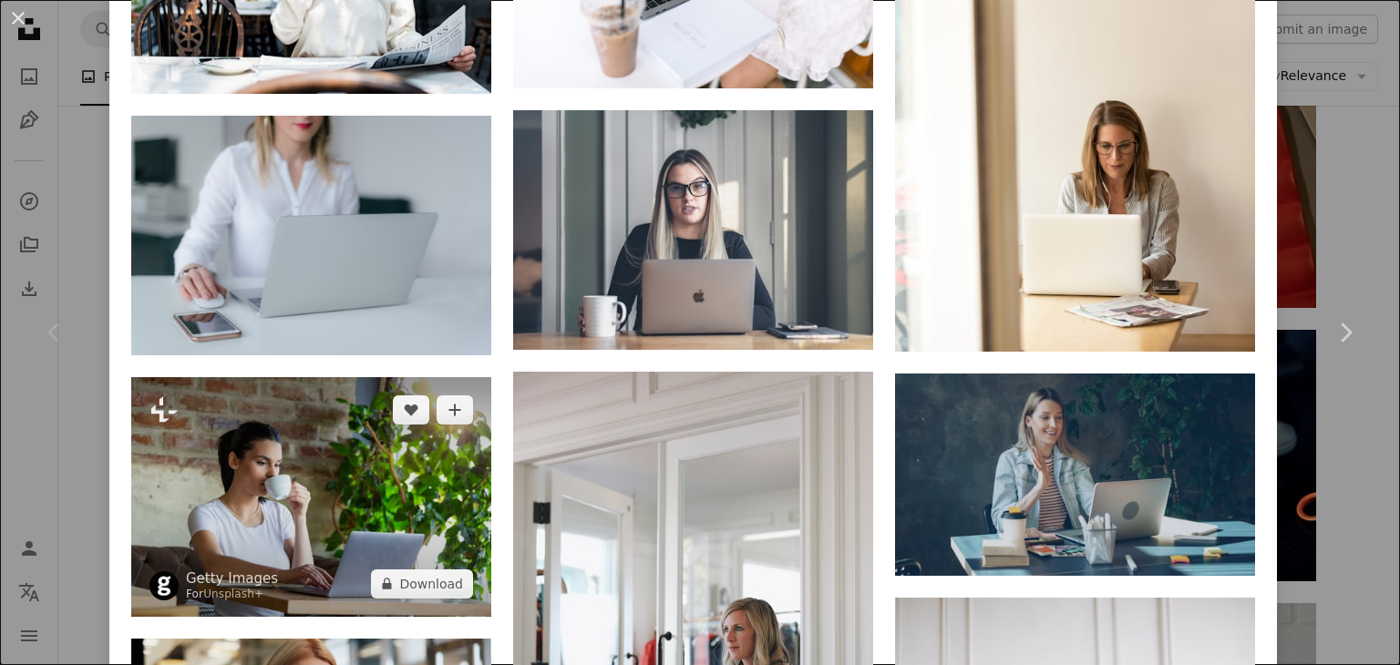
click at [344, 377] on img at bounding box center [311, 497] width 360 height 240
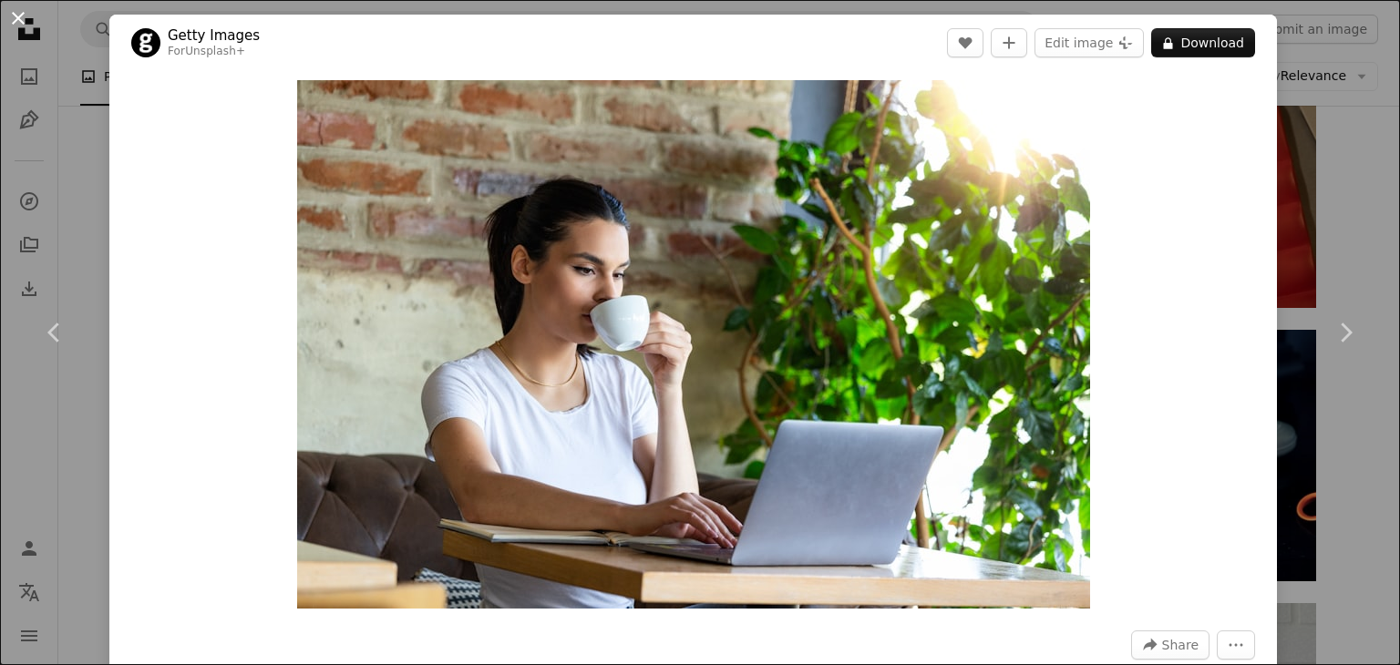
click at [17, 15] on button "An X shape" at bounding box center [18, 18] width 22 height 22
